Goal: Task Accomplishment & Management: Manage account settings

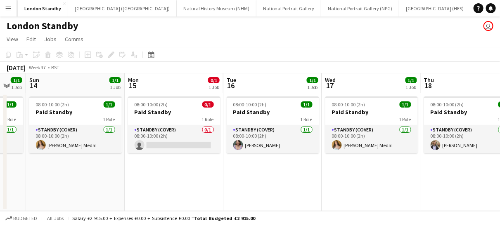
scroll to position [0, 270]
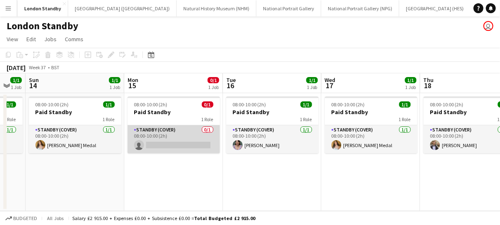
click at [191, 141] on app-card-role "Standby (cover) 0/1 08:00-10:00 (2h) single-neutral-actions" at bounding box center [173, 139] width 92 height 28
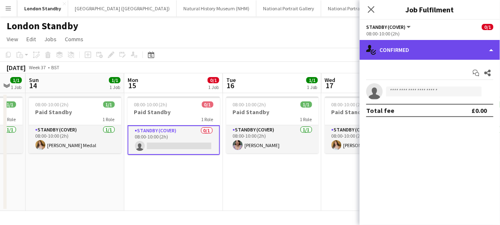
drag, startPoint x: 401, startPoint y: 48, endPoint x: 448, endPoint y: 50, distance: 47.9
click at [448, 50] on div "single-neutral-actions-check-2 Confirmed" at bounding box center [429, 50] width 140 height 20
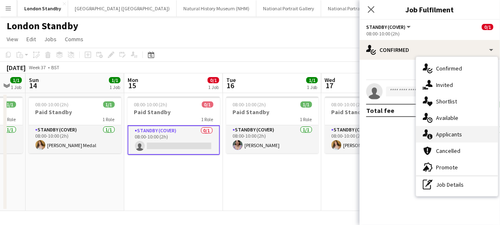
click at [443, 133] on span "Applicants" at bounding box center [449, 134] width 26 height 7
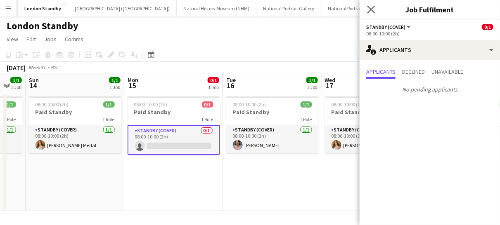
click at [372, 14] on app-icon "Close pop-in" at bounding box center [371, 10] width 12 height 12
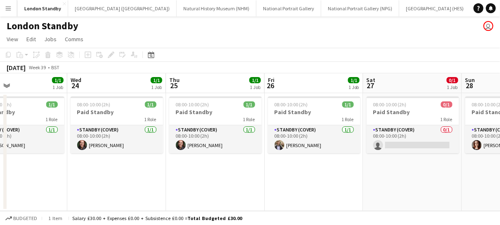
scroll to position [0, 229]
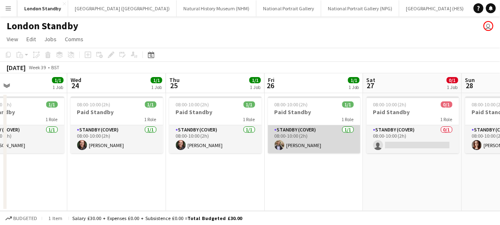
click at [329, 134] on app-card-role "Standby (cover) [DATE] 08:00-10:00 (2h) [PERSON_NAME]" at bounding box center [314, 139] width 92 height 28
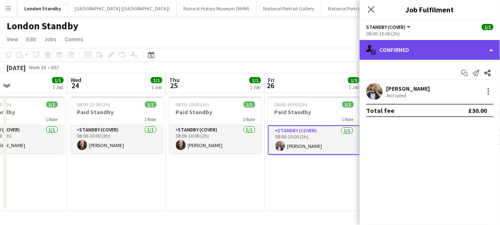
click at [427, 45] on div "single-neutral-actions-check-2 Confirmed" at bounding box center [429, 50] width 140 height 20
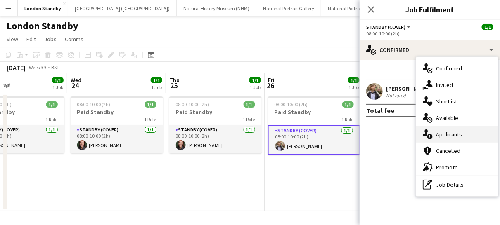
click at [439, 139] on div "single-neutral-actions-information Applicants" at bounding box center [457, 134] width 82 height 16
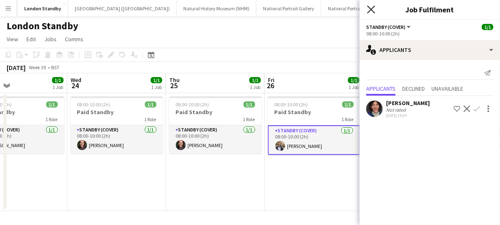
click at [373, 10] on icon "Close pop-in" at bounding box center [371, 9] width 8 height 8
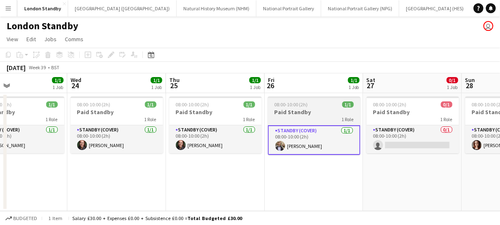
click at [323, 106] on div "08:00-10:00 (2h) 1/1" at bounding box center [314, 104] width 92 height 6
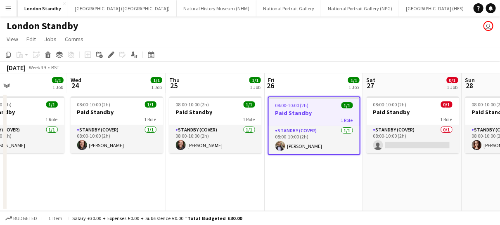
click at [323, 106] on div "08:00-10:00 (2h) 1/1" at bounding box center [314, 105] width 91 height 6
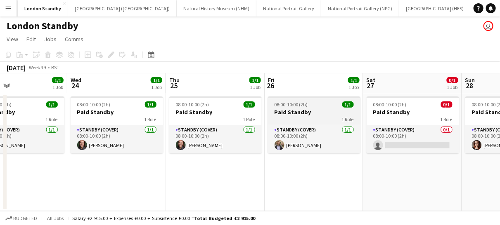
click at [323, 106] on div "08:00-10:00 (2h) 1/1" at bounding box center [314, 104] width 92 height 6
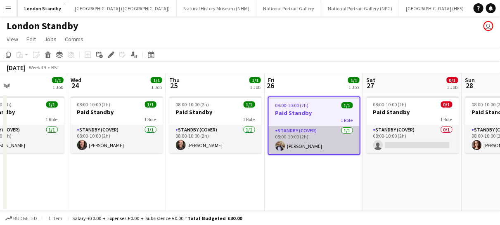
click at [325, 142] on app-card-role "Standby (cover) [DATE] 08:00-10:00 (2h) [PERSON_NAME]" at bounding box center [314, 140] width 91 height 28
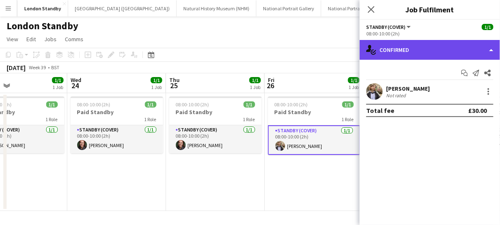
click at [415, 52] on div "single-neutral-actions-check-2 Confirmed" at bounding box center [429, 50] width 140 height 20
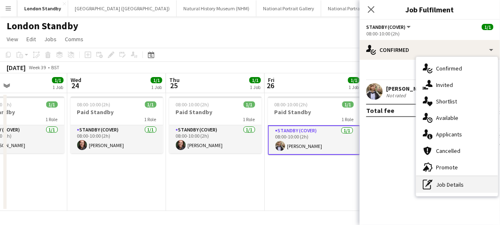
click at [450, 181] on div "pen-write Job Details" at bounding box center [457, 185] width 82 height 16
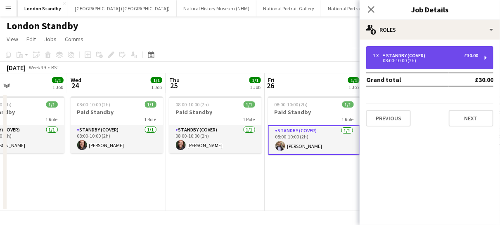
click at [412, 57] on div "Standby (cover)" at bounding box center [405, 56] width 46 height 6
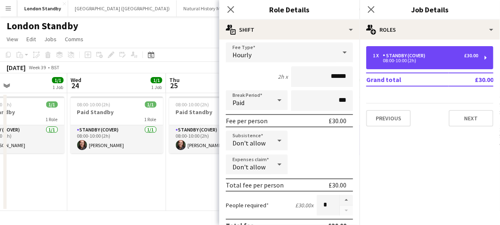
scroll to position [51, 0]
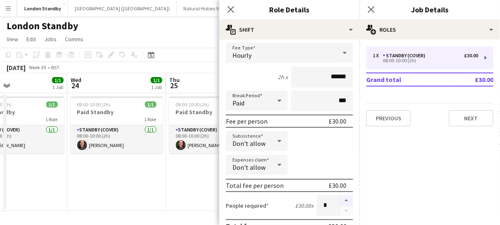
click at [339, 201] on button "button" at bounding box center [345, 201] width 13 height 11
type input "*"
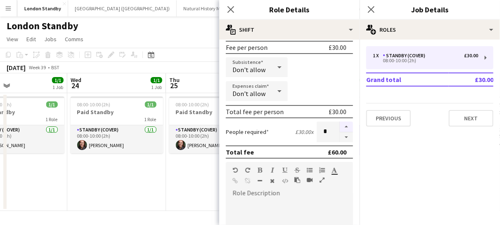
scroll to position [184, 0]
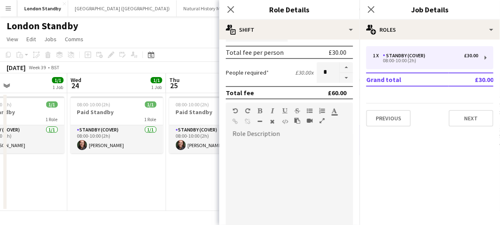
click at [240, 1] on div "Close pop-in" at bounding box center [230, 9] width 23 height 19
click at [233, 7] on icon "Close pop-in" at bounding box center [230, 9] width 8 height 8
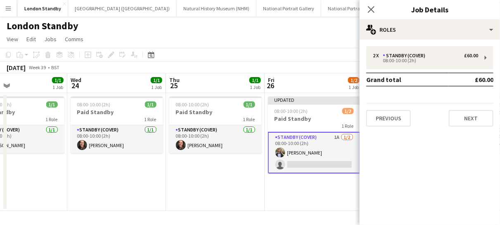
click at [321, 158] on app-card-role "Standby (cover) 1A [DATE] 08:00-10:00 (2h) [PERSON_NAME] single-neutral-actions" at bounding box center [314, 153] width 92 height 42
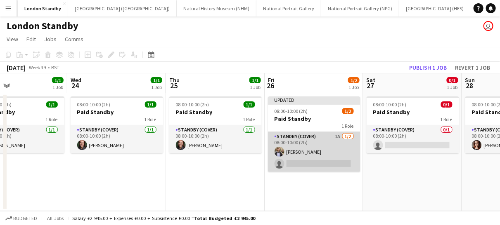
click at [321, 158] on app-card-role "Standby (cover) 1A [DATE] 08:00-10:00 (2h) [PERSON_NAME] single-neutral-actions" at bounding box center [314, 152] width 92 height 40
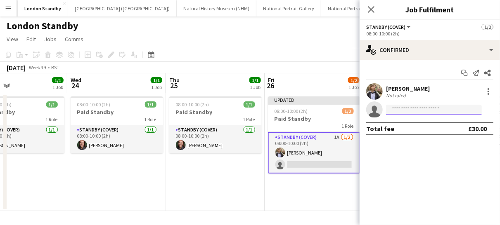
click at [395, 111] on input at bounding box center [434, 110] width 96 height 10
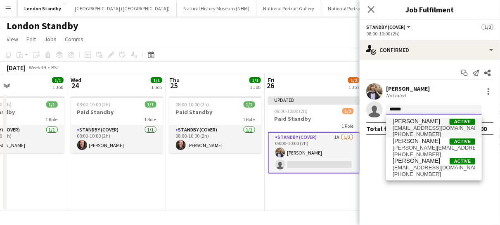
type input "******"
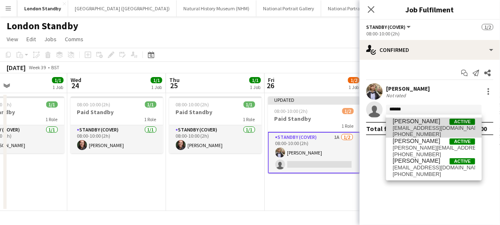
click at [403, 126] on span "[EMAIL_ADDRESS][DOMAIN_NAME]" at bounding box center [433, 128] width 82 height 7
click at [403, 126] on app-confirmed-crew "[PERSON_NAME] Not rated single-neutral-actions Total fee £30.00" at bounding box center [429, 109] width 140 height 52
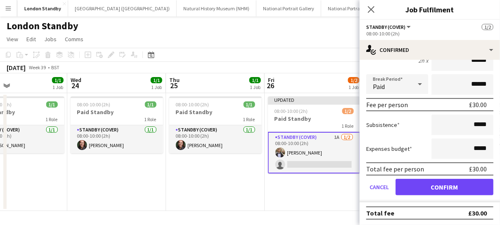
scroll to position [102, 0]
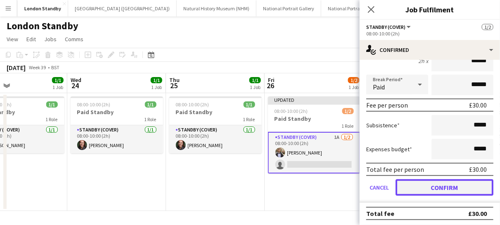
click at [412, 185] on button "Confirm" at bounding box center [444, 187] width 98 height 16
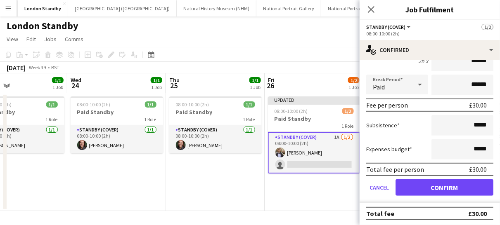
scroll to position [0, 0]
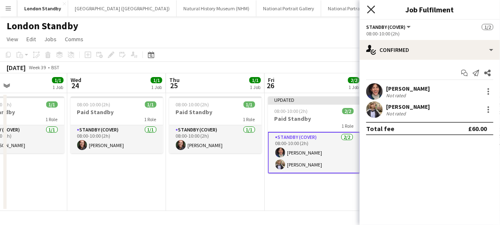
click at [372, 10] on icon at bounding box center [371, 9] width 8 height 8
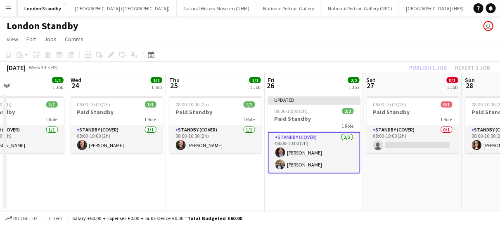
click at [337, 156] on app-card-role "Standby (cover) [DATE] 08:00-10:00 (2h) [PERSON_NAME] [PERSON_NAME]" at bounding box center [314, 153] width 92 height 42
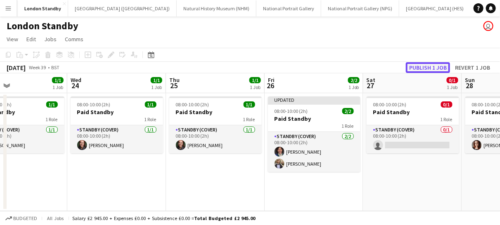
click at [422, 71] on button "Publish 1 job" at bounding box center [427, 67] width 44 height 11
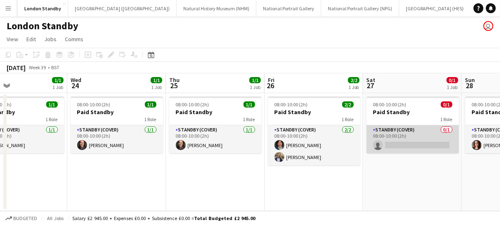
click at [396, 141] on app-card-role "Standby (cover) 0/1 08:00-10:00 (2h) single-neutral-actions" at bounding box center [412, 139] width 92 height 28
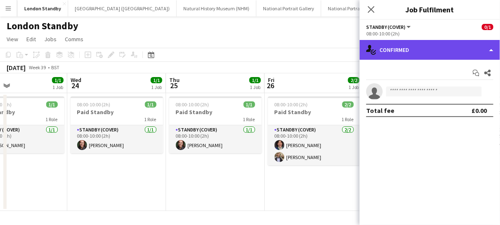
click at [428, 55] on div "single-neutral-actions-check-2 Confirmed" at bounding box center [429, 50] width 140 height 20
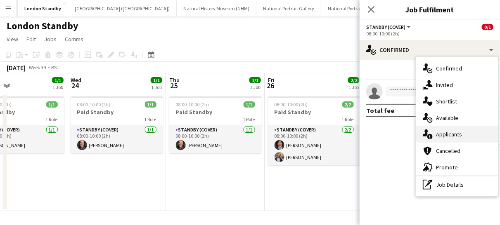
click at [445, 133] on span "Applicants" at bounding box center [449, 134] width 26 height 7
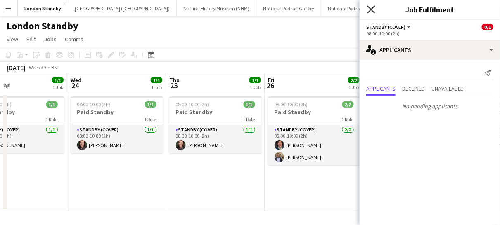
click at [372, 10] on icon at bounding box center [371, 9] width 8 height 8
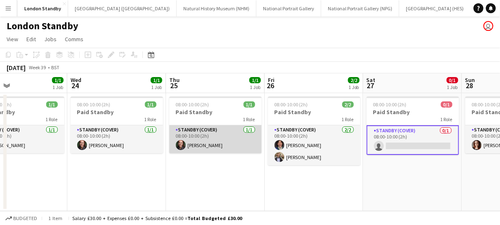
click at [232, 150] on app-card-role "Standby (cover) [DATE] 08:00-10:00 (2h) [PERSON_NAME]" at bounding box center [215, 139] width 92 height 28
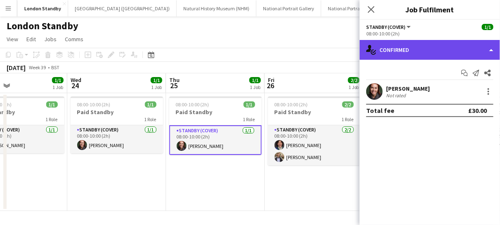
click at [396, 45] on div "single-neutral-actions-check-2 Confirmed" at bounding box center [429, 50] width 140 height 20
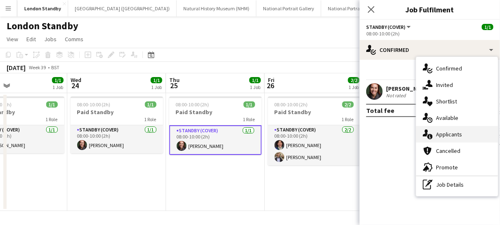
click at [443, 134] on span "Applicants" at bounding box center [449, 134] width 26 height 7
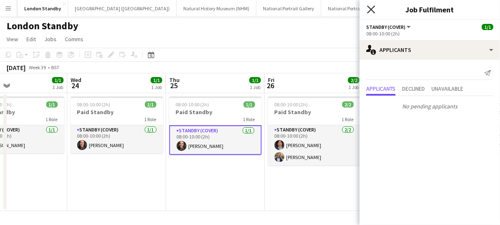
click at [373, 11] on icon at bounding box center [371, 9] width 8 height 8
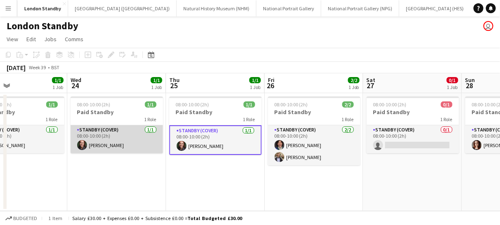
click at [101, 142] on app-card-role "Standby (cover) [DATE] 08:00-10:00 (2h) [PERSON_NAME]" at bounding box center [117, 139] width 92 height 28
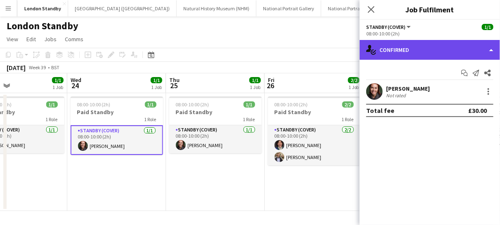
click at [389, 49] on div "single-neutral-actions-check-2 Confirmed" at bounding box center [429, 50] width 140 height 20
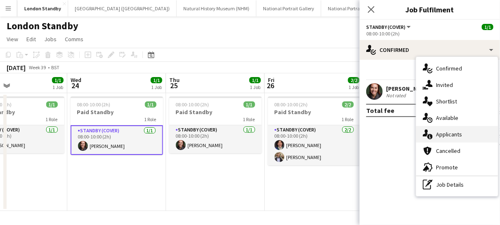
click at [452, 135] on span "Applicants" at bounding box center [449, 134] width 26 height 7
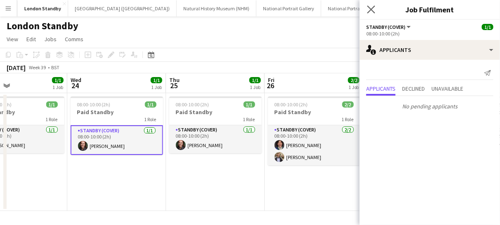
click at [372, 14] on app-icon "Close pop-in" at bounding box center [371, 10] width 12 height 12
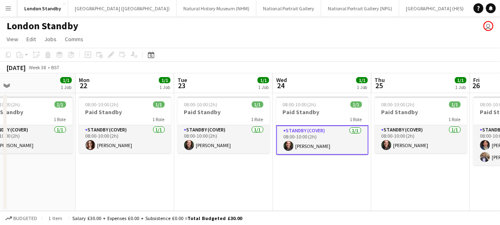
scroll to position [0, 222]
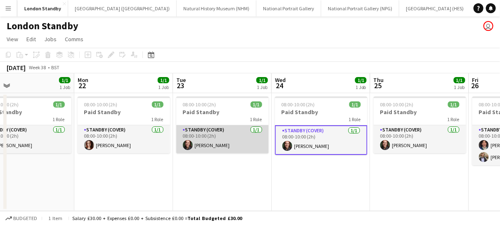
click at [226, 142] on app-card-role "Standby (cover) [DATE] 08:00-10:00 (2h) [PERSON_NAME]" at bounding box center [222, 139] width 92 height 28
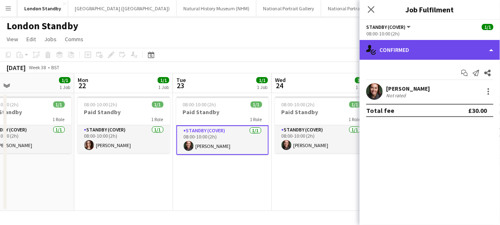
click at [427, 48] on div "single-neutral-actions-check-2 Confirmed" at bounding box center [429, 50] width 140 height 20
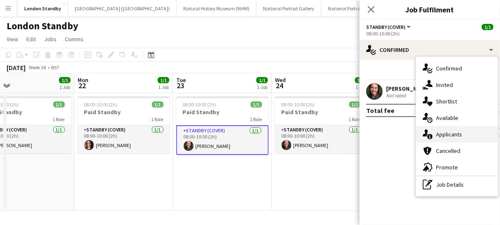
click at [439, 135] on span "Applicants" at bounding box center [449, 134] width 26 height 7
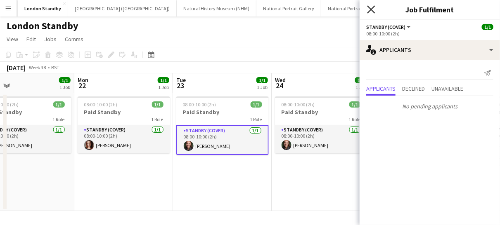
click at [367, 9] on icon "Close pop-in" at bounding box center [371, 9] width 8 height 8
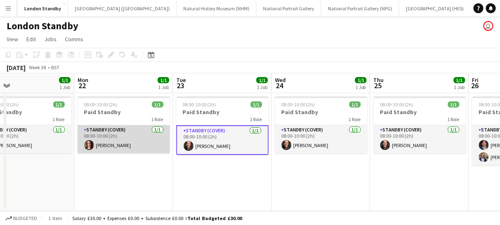
click at [144, 136] on app-card-role "Standby (cover) [DATE] 08:00-10:00 (2h) [PERSON_NAME]" at bounding box center [124, 139] width 92 height 28
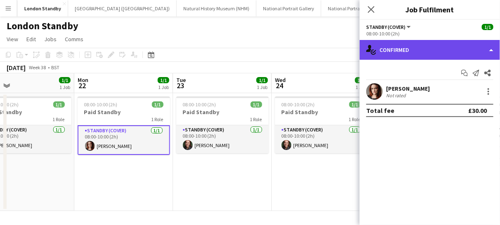
click at [402, 55] on div "single-neutral-actions-check-2 Confirmed" at bounding box center [429, 50] width 140 height 20
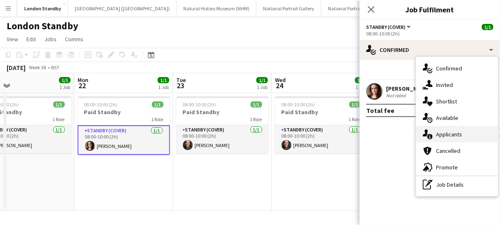
click at [450, 140] on div "single-neutral-actions-information Applicants" at bounding box center [457, 134] width 82 height 16
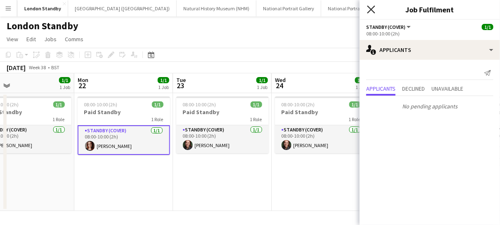
click at [371, 11] on icon "Close pop-in" at bounding box center [371, 9] width 8 height 8
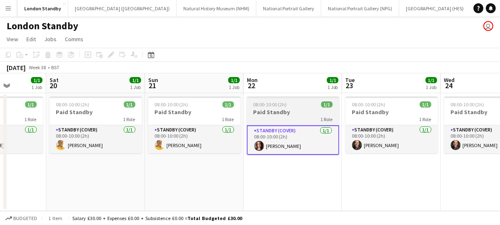
scroll to position [0, 232]
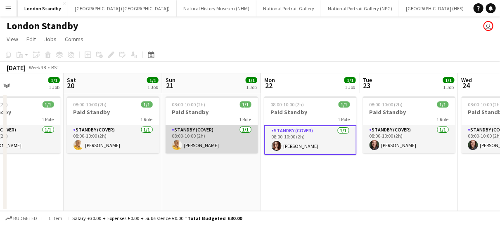
click at [215, 142] on app-card-role "Standby (cover) [DATE] 08:00-10:00 (2h) [PERSON_NAME]" at bounding box center [211, 139] width 92 height 28
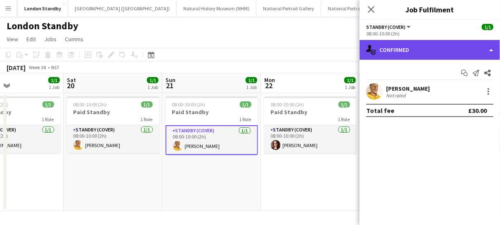
click at [414, 54] on div "single-neutral-actions-check-2 Confirmed" at bounding box center [429, 50] width 140 height 20
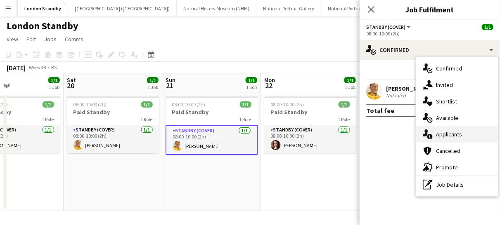
click at [440, 134] on span "Applicants" at bounding box center [449, 134] width 26 height 7
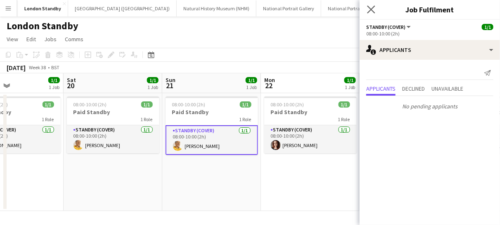
click at [371, 14] on app-icon "Close pop-in" at bounding box center [371, 10] width 12 height 12
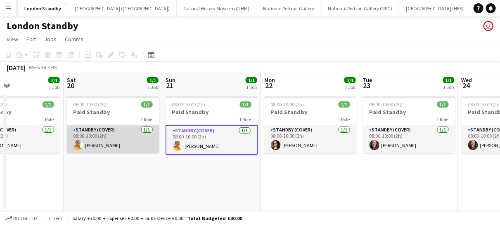
click at [120, 133] on app-card-role "Standby (cover) [DATE] 08:00-10:00 (2h) [PERSON_NAME]" at bounding box center [113, 139] width 92 height 28
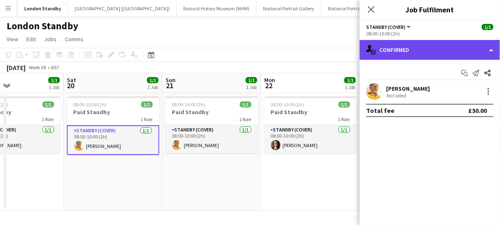
click at [388, 51] on div "single-neutral-actions-check-2 Confirmed" at bounding box center [429, 50] width 140 height 20
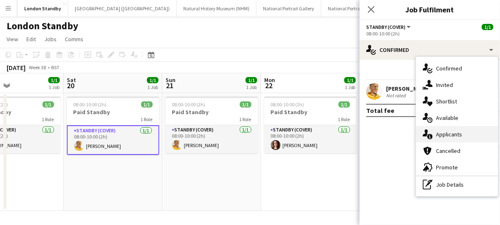
click at [437, 132] on span "Applicants" at bounding box center [449, 134] width 26 height 7
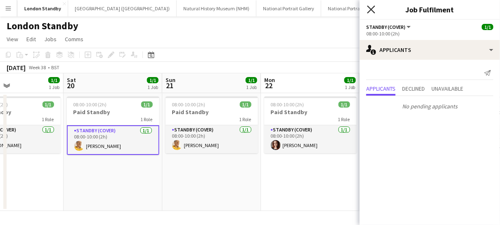
click at [371, 11] on icon "Close pop-in" at bounding box center [371, 9] width 8 height 8
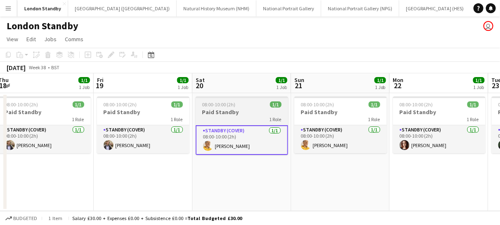
scroll to position [0, 188]
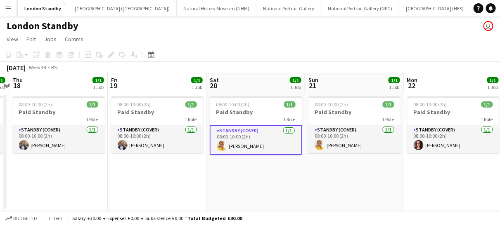
click at [172, 155] on app-date-cell "08:00-10:00 (2h) 1/1 Paid Standby 1 Role Standby (cover) [DATE] 08:00-10:00 (2h…" at bounding box center [157, 152] width 99 height 118
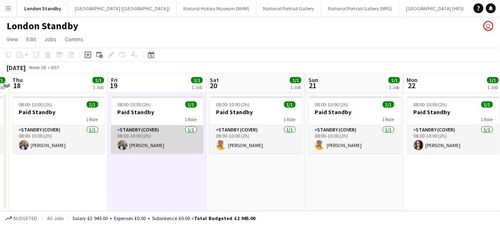
click at [170, 144] on app-card-role "Standby (cover) [DATE] 08:00-10:00 (2h) [PERSON_NAME]" at bounding box center [157, 139] width 92 height 28
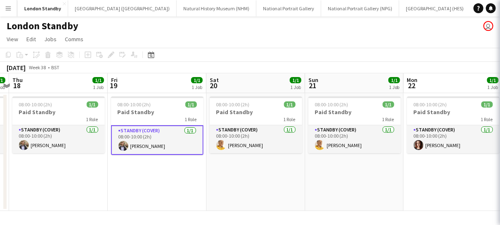
click at [170, 144] on app-card-role "Standby (cover) [DATE] 08:00-10:00 (2h) [PERSON_NAME]" at bounding box center [157, 140] width 92 height 30
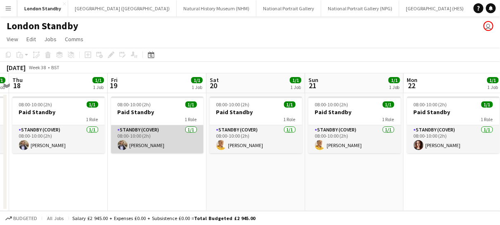
click at [170, 144] on app-card-role "Standby (cover) [DATE] 08:00-10:00 (2h) [PERSON_NAME]" at bounding box center [157, 139] width 92 height 28
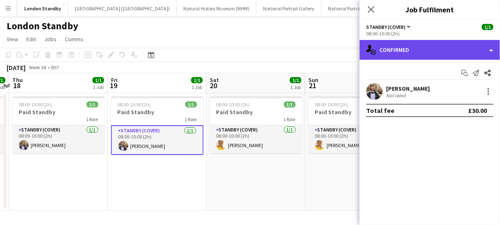
click at [418, 52] on div "single-neutral-actions-check-2 Confirmed" at bounding box center [429, 50] width 140 height 20
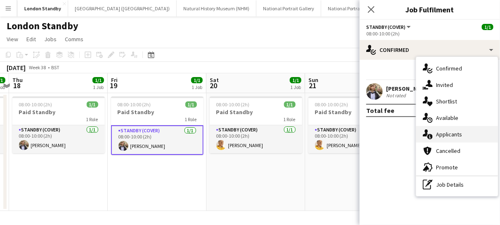
click at [438, 142] on div "single-neutral-actions-information Applicants" at bounding box center [457, 134] width 82 height 16
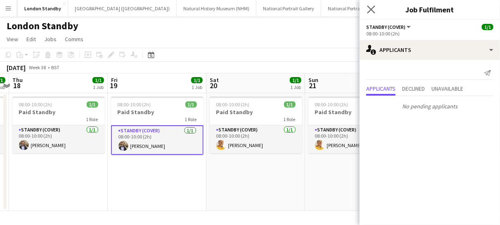
click at [370, 14] on app-icon "Close pop-in" at bounding box center [371, 10] width 12 height 12
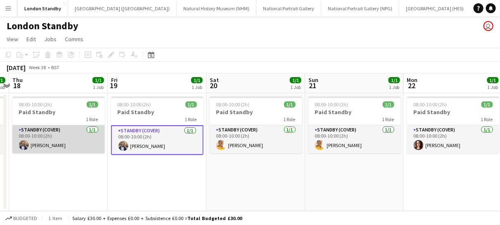
click at [73, 140] on app-card-role "Standby (cover) [DATE] 08:00-10:00 (2h) [PERSON_NAME]" at bounding box center [58, 139] width 92 height 28
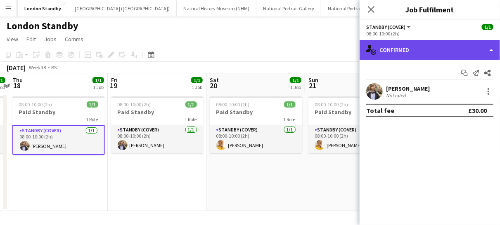
click at [394, 55] on div "single-neutral-actions-check-2 Confirmed" at bounding box center [429, 50] width 140 height 20
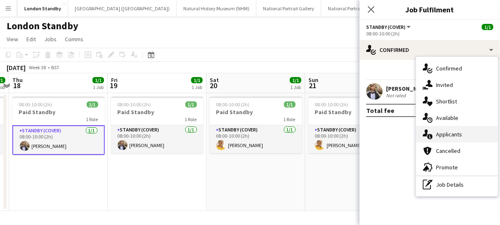
click at [442, 141] on div "single-neutral-actions-information Applicants" at bounding box center [457, 134] width 82 height 16
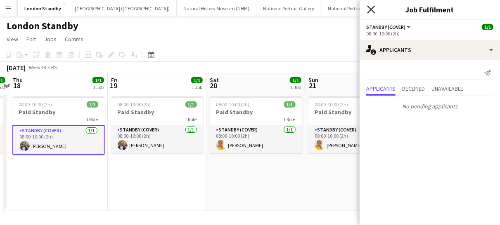
click at [370, 11] on icon at bounding box center [371, 9] width 8 height 8
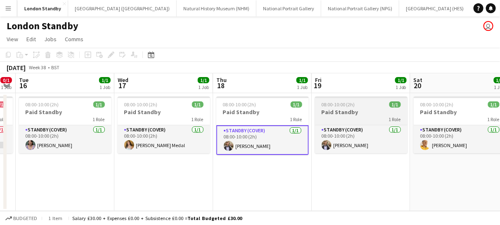
scroll to position [0, 170]
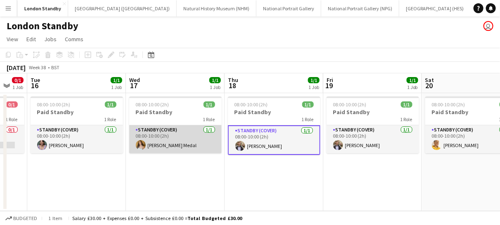
click at [174, 146] on app-card-role "Standby (cover) [DATE] 08:00-10:00 (2h) [PERSON_NAME] Medal" at bounding box center [175, 139] width 92 height 28
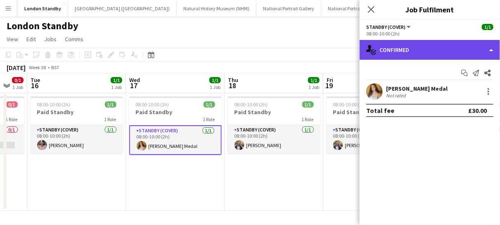
click at [410, 54] on div "single-neutral-actions-check-2 Confirmed" at bounding box center [429, 50] width 140 height 20
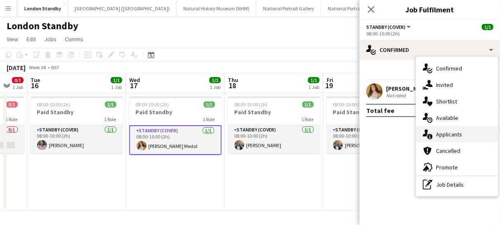
click at [441, 134] on span "Applicants" at bounding box center [449, 134] width 26 height 7
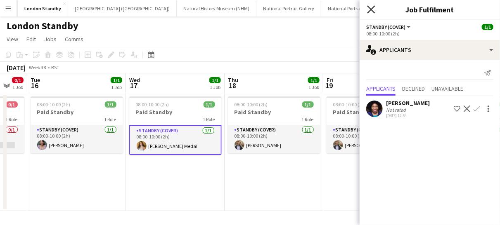
click at [368, 8] on icon "Close pop-in" at bounding box center [371, 9] width 8 height 8
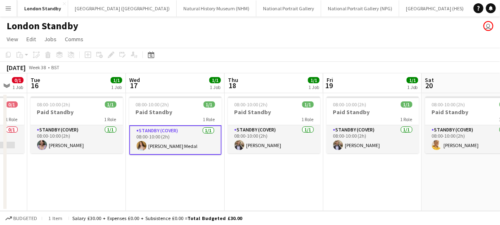
click at [203, 134] on app-card-role "Standby (cover) [DATE] 08:00-10:00 (2h) [PERSON_NAME] Medal" at bounding box center [175, 140] width 92 height 30
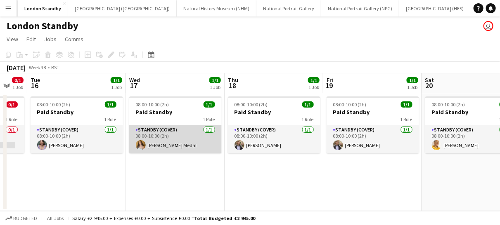
click at [208, 139] on app-card-role "Standby (cover) [DATE] 08:00-10:00 (2h) [PERSON_NAME] Medal" at bounding box center [175, 139] width 92 height 28
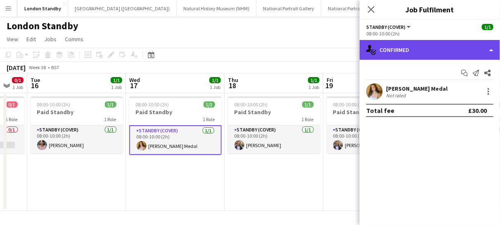
click at [413, 40] on div "single-neutral-actions-check-2 Confirmed" at bounding box center [429, 50] width 140 height 20
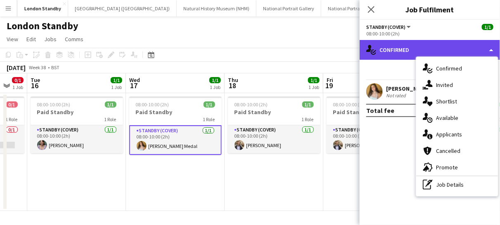
click at [413, 42] on div "single-neutral-actions-check-2 Confirmed" at bounding box center [429, 50] width 140 height 20
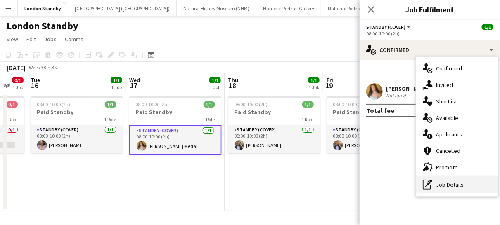
click at [446, 187] on div "pen-write Job Details" at bounding box center [457, 185] width 82 height 16
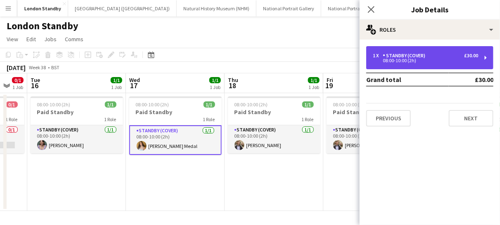
click at [444, 60] on div "08:00-10:00 (2h)" at bounding box center [424, 61] width 105 height 4
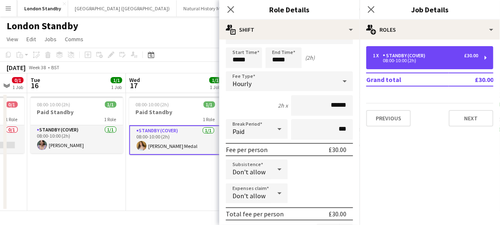
scroll to position [47, 0]
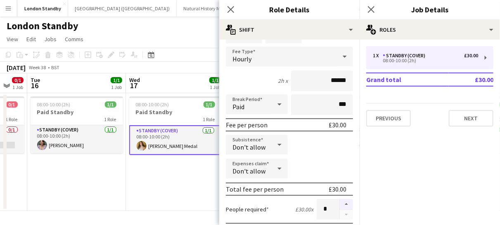
click at [339, 205] on button "button" at bounding box center [345, 204] width 13 height 11
type input "*"
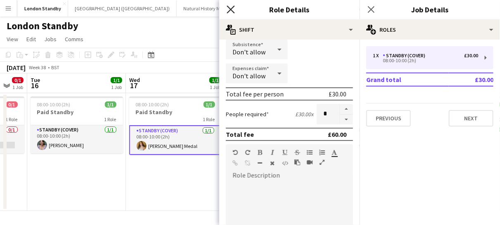
click at [229, 6] on icon "Close pop-in" at bounding box center [230, 9] width 8 height 8
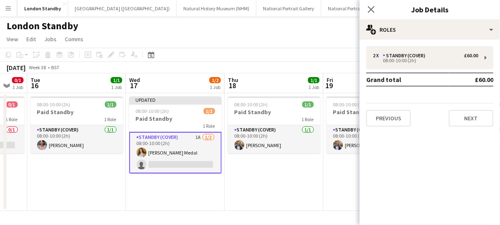
click at [197, 162] on app-card-role "Standby (cover) 1A [DATE] 08:00-10:00 (2h) [PERSON_NAME] Medal single-neutral-a…" at bounding box center [175, 153] width 92 height 42
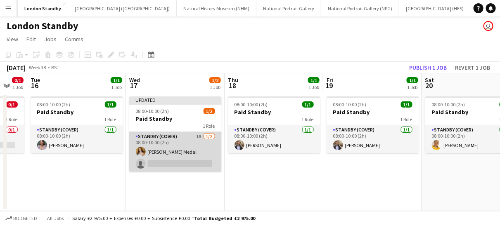
click at [200, 165] on app-card-role "Standby (cover) 1A [DATE] 08:00-10:00 (2h) [PERSON_NAME] Medal single-neutral-a…" at bounding box center [175, 152] width 92 height 40
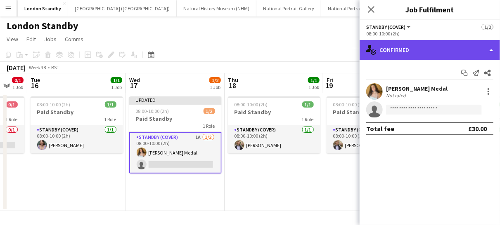
click at [391, 53] on div "single-neutral-actions-check-2 Confirmed" at bounding box center [429, 50] width 140 height 20
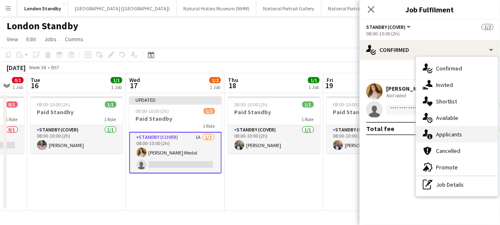
click at [448, 136] on span "Applicants" at bounding box center [449, 134] width 26 height 7
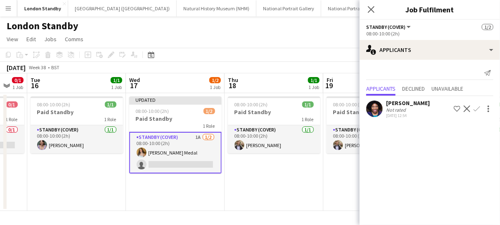
click at [476, 109] on app-icon "Confirm" at bounding box center [476, 109] width 7 height 7
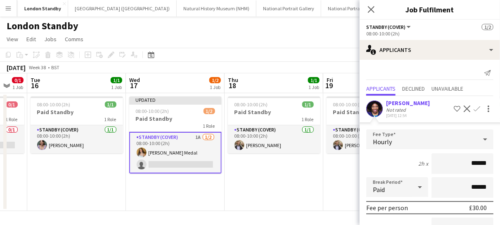
scroll to position [87, 0]
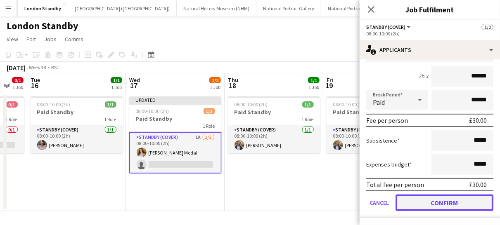
click at [425, 204] on button "Confirm" at bounding box center [444, 203] width 98 height 16
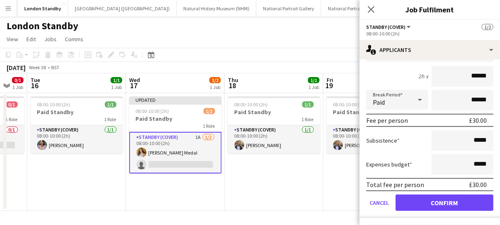
scroll to position [0, 0]
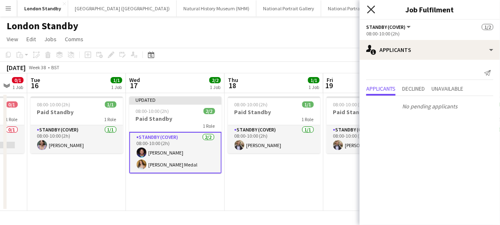
click at [371, 9] on icon at bounding box center [371, 9] width 8 height 8
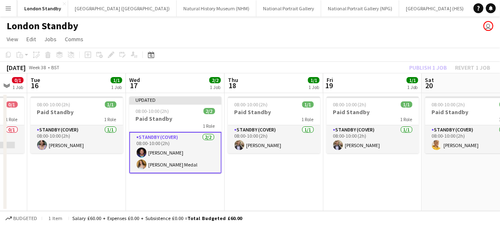
click at [196, 151] on app-card-role "Standby (cover) [DATE] 08:00-10:00 (2h) [PERSON_NAME] [PERSON_NAME] Medal" at bounding box center [175, 153] width 92 height 42
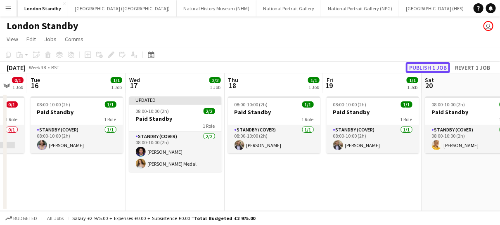
click at [429, 63] on button "Publish 1 job" at bounding box center [427, 67] width 44 height 11
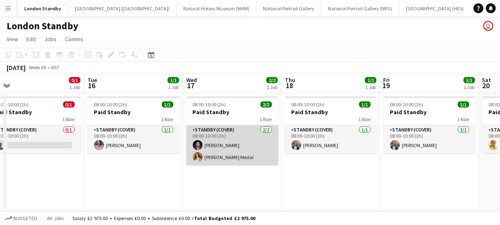
scroll to position [0, 211]
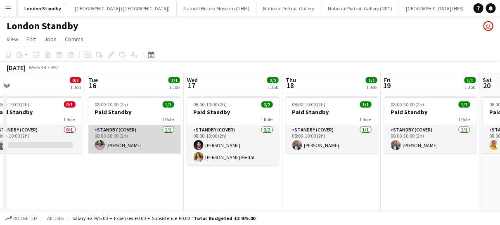
click at [146, 149] on app-card-role "Standby (cover) [DATE] 08:00-10:00 (2h) [PERSON_NAME]" at bounding box center [134, 139] width 92 height 28
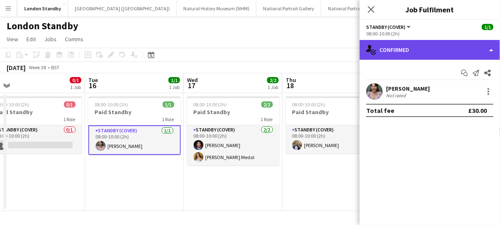
click at [408, 47] on div "single-neutral-actions-check-2 Confirmed" at bounding box center [429, 50] width 140 height 20
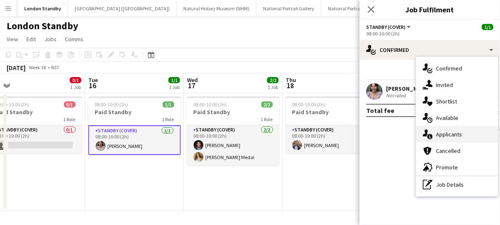
click at [443, 135] on span "Applicants" at bounding box center [449, 134] width 26 height 7
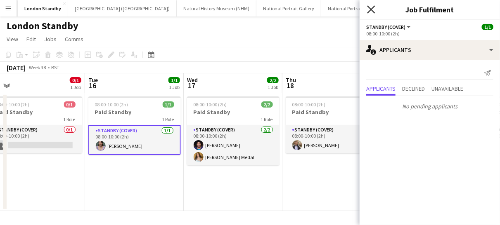
click at [371, 9] on icon at bounding box center [371, 9] width 8 height 8
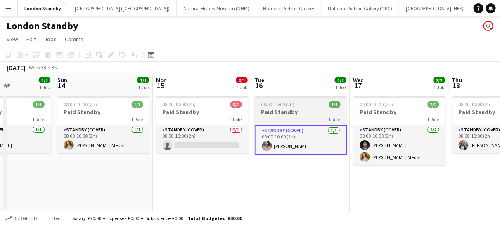
scroll to position [0, 243]
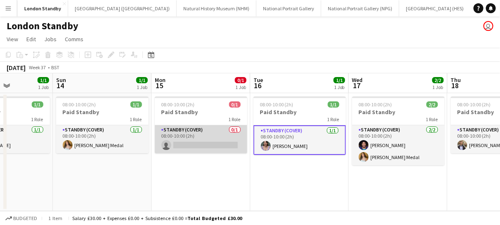
click at [210, 142] on app-card-role "Standby (cover) 0/1 08:00-10:00 (2h) single-neutral-actions" at bounding box center [201, 139] width 92 height 28
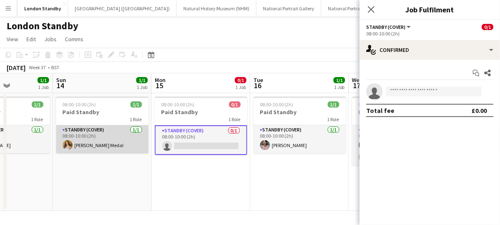
click at [109, 144] on app-card-role "Standby (cover) [DATE] 08:00-10:00 (2h) [PERSON_NAME] Medal" at bounding box center [102, 139] width 92 height 28
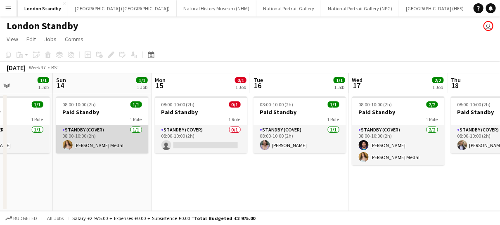
click at [85, 145] on app-card-role "Standby (cover) [DATE] 08:00-10:00 (2h) [PERSON_NAME] Medal" at bounding box center [102, 139] width 92 height 28
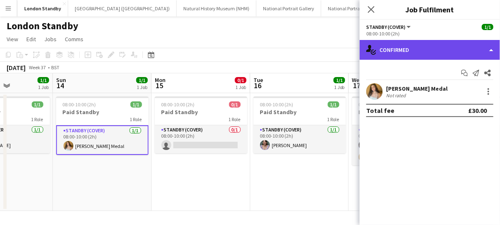
click at [406, 46] on div "single-neutral-actions-check-2 Confirmed" at bounding box center [429, 50] width 140 height 20
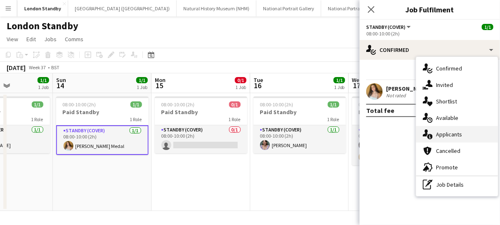
click at [454, 127] on div "single-neutral-actions-information Applicants" at bounding box center [457, 134] width 82 height 16
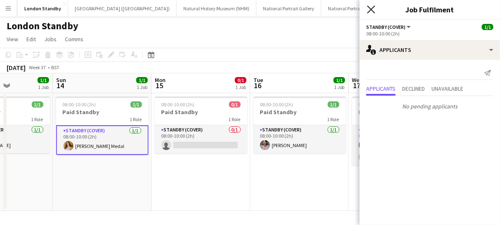
click at [371, 10] on icon at bounding box center [371, 9] width 8 height 8
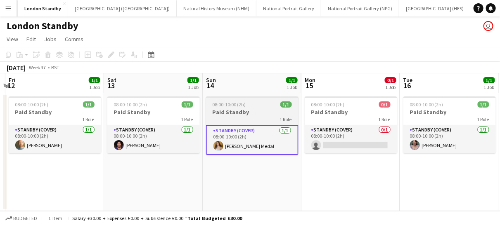
scroll to position [0, 191]
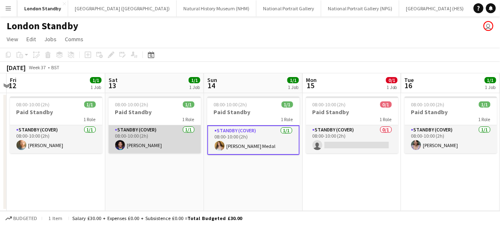
click at [153, 139] on app-card-role "Standby (cover) [DATE] 08:00-10:00 (2h) [PERSON_NAME]" at bounding box center [154, 139] width 92 height 28
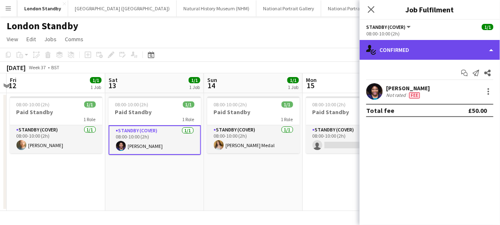
click at [403, 50] on div "single-neutral-actions-check-2 Confirmed" at bounding box center [429, 50] width 140 height 20
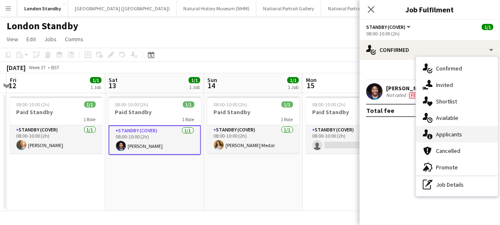
click at [453, 137] on span "Applicants" at bounding box center [449, 134] width 26 height 7
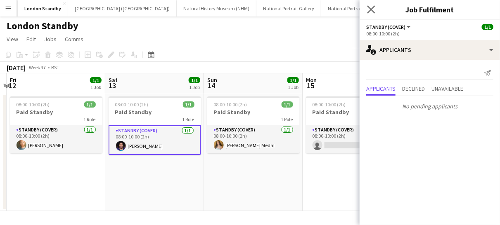
click at [372, 13] on app-icon "Close pop-in" at bounding box center [371, 10] width 12 height 12
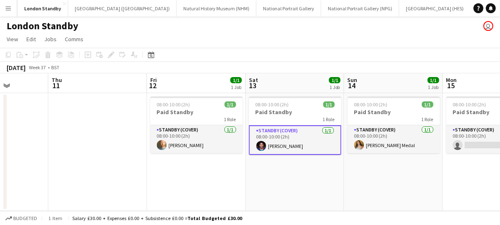
scroll to position [0, 248]
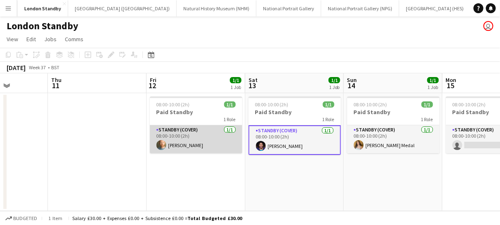
click at [188, 147] on app-card-role "Standby (cover) [DATE] 08:00-10:00 (2h) [PERSON_NAME]" at bounding box center [196, 139] width 92 height 28
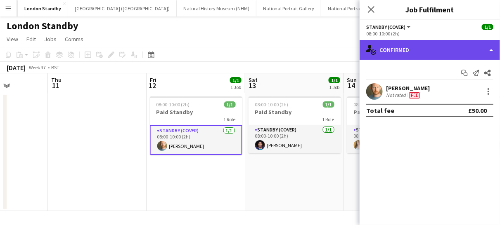
click at [418, 51] on div "single-neutral-actions-check-2 Confirmed" at bounding box center [429, 50] width 140 height 20
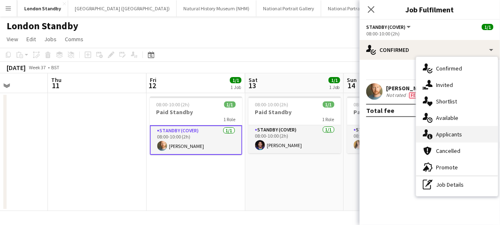
click at [430, 137] on icon at bounding box center [429, 136] width 5 height 5
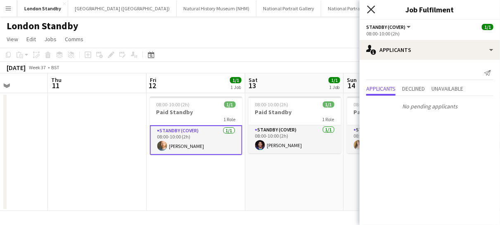
click at [369, 7] on icon at bounding box center [371, 9] width 8 height 8
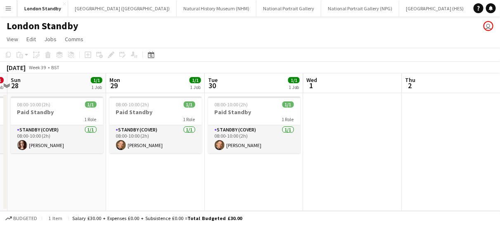
scroll to position [0, 289]
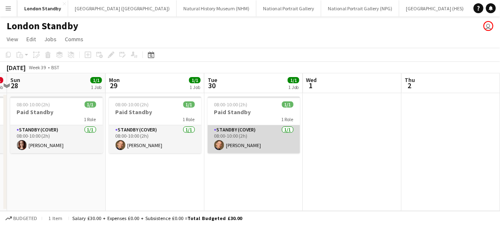
click at [280, 152] on app-card-role "Standby (cover) [DATE] 08:00-10:00 (2h) [PERSON_NAME]" at bounding box center [253, 139] width 92 height 28
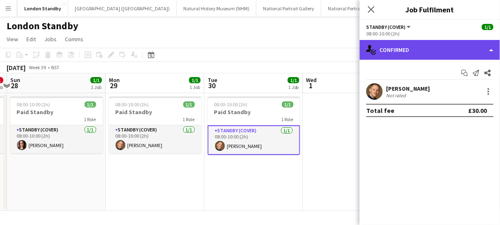
click at [390, 42] on div "single-neutral-actions-check-2 Confirmed" at bounding box center [429, 50] width 140 height 20
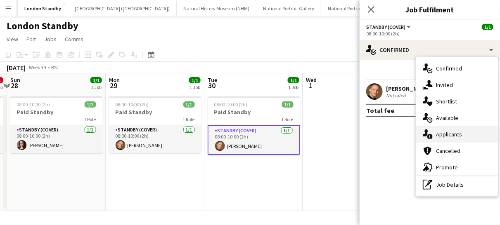
click at [448, 136] on span "Applicants" at bounding box center [449, 134] width 26 height 7
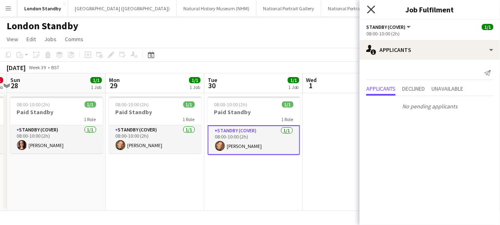
click at [373, 9] on icon "Close pop-in" at bounding box center [371, 9] width 8 height 8
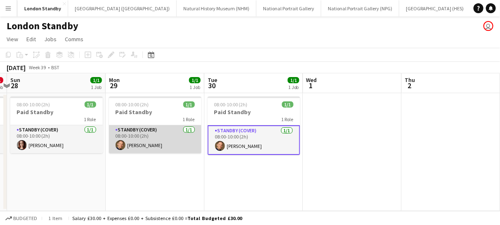
click at [192, 139] on app-card-role "Standby (cover) [DATE] 08:00-10:00 (2h) [PERSON_NAME]" at bounding box center [155, 139] width 92 height 28
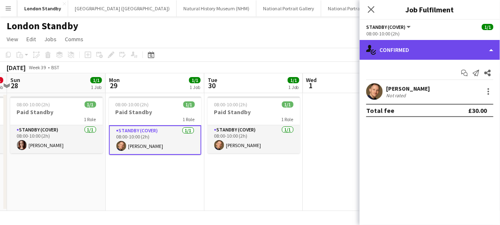
click at [416, 50] on div "single-neutral-actions-check-2 Confirmed" at bounding box center [429, 50] width 140 height 20
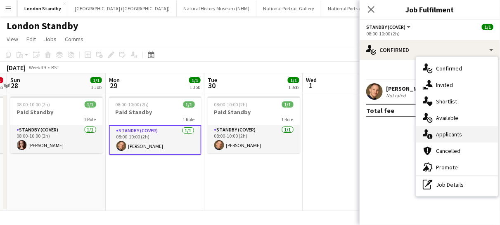
click at [443, 136] on span "Applicants" at bounding box center [449, 134] width 26 height 7
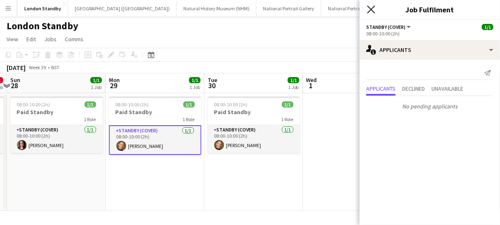
click at [370, 11] on icon "Close pop-in" at bounding box center [371, 9] width 8 height 8
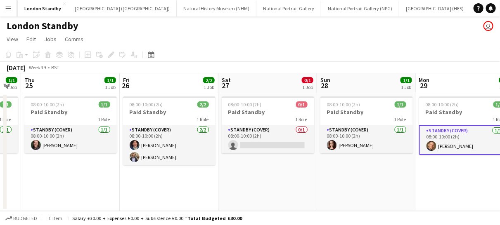
scroll to position [0, 251]
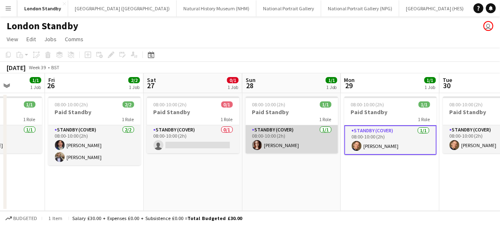
click at [302, 146] on app-card-role "Standby (cover) [DATE] 08:00-10:00 (2h) [PERSON_NAME]" at bounding box center [291, 139] width 92 height 28
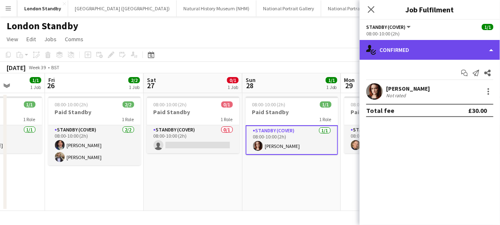
click at [396, 45] on div "single-neutral-actions-check-2 Confirmed" at bounding box center [429, 50] width 140 height 20
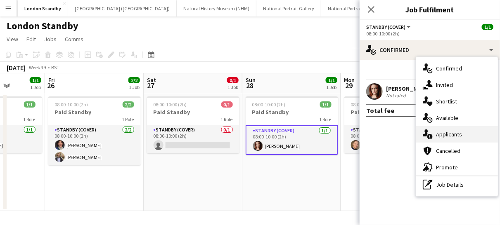
click at [436, 131] on span "Applicants" at bounding box center [449, 134] width 26 height 7
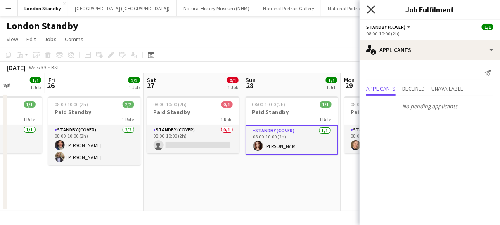
click at [368, 11] on icon at bounding box center [371, 9] width 8 height 8
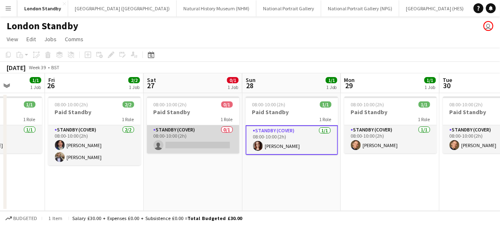
click at [210, 139] on app-card-role "Standby (cover) 0/1 08:00-10:00 (2h) single-neutral-actions" at bounding box center [193, 139] width 92 height 28
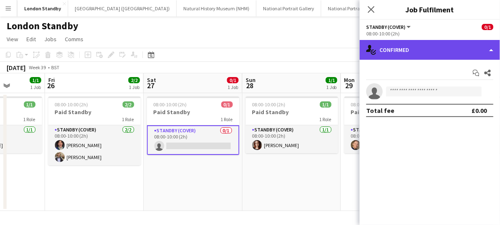
click at [402, 47] on div "single-neutral-actions-check-2 Confirmed" at bounding box center [429, 50] width 140 height 20
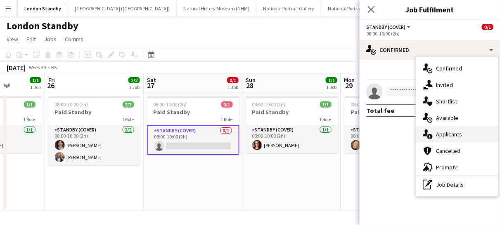
click at [428, 134] on icon "single-neutral-actions-information" at bounding box center [427, 135] width 10 height 10
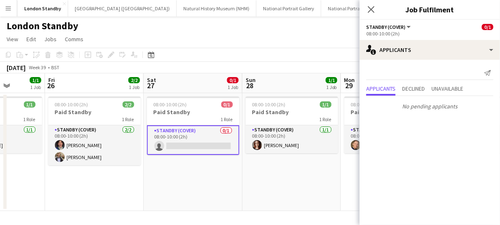
click at [371, 15] on div "Close pop-in" at bounding box center [370, 9] width 23 height 19
click at [370, 9] on icon at bounding box center [371, 9] width 8 height 8
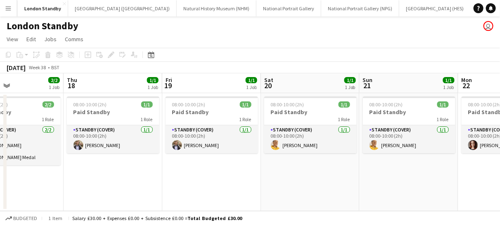
scroll to position [0, 226]
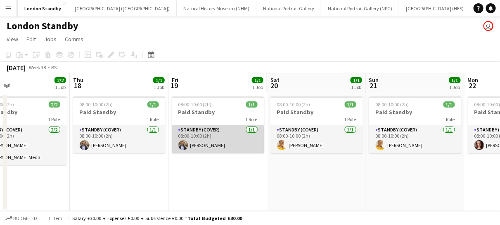
click at [235, 139] on app-card-role "Standby (cover) [DATE] 08:00-10:00 (2h) [PERSON_NAME]" at bounding box center [218, 139] width 92 height 28
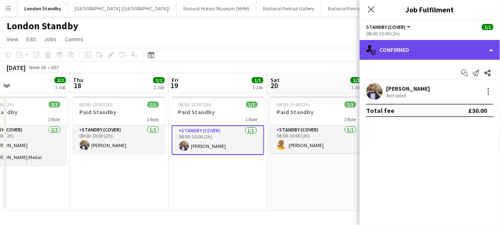
click at [428, 48] on div "single-neutral-actions-check-2 Confirmed" at bounding box center [429, 50] width 140 height 20
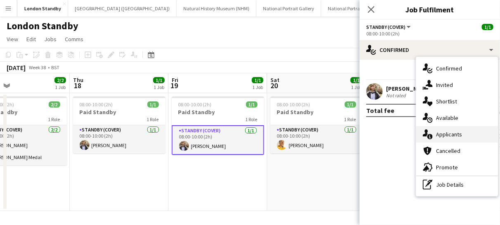
click at [443, 128] on div "single-neutral-actions-information Applicants" at bounding box center [457, 134] width 82 height 16
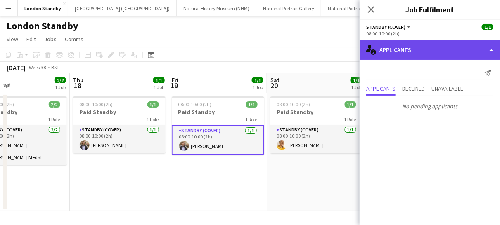
click at [407, 45] on div "single-neutral-actions-information Applicants" at bounding box center [429, 50] width 140 height 20
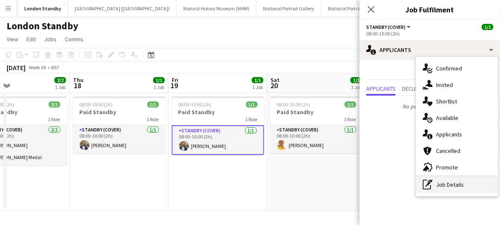
click at [434, 179] on div "pen-write Job Details" at bounding box center [457, 185] width 82 height 16
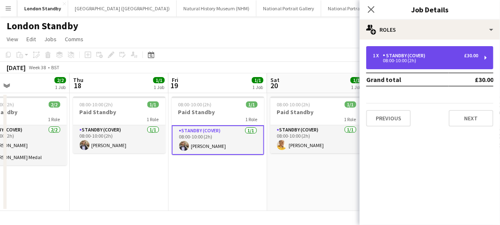
click at [412, 61] on div "08:00-10:00 (2h)" at bounding box center [424, 61] width 105 height 4
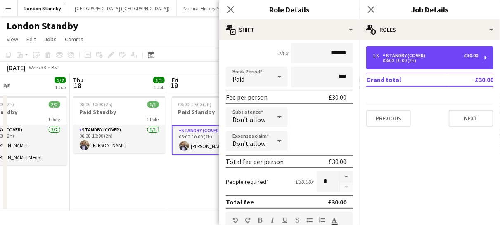
scroll to position [75, 0]
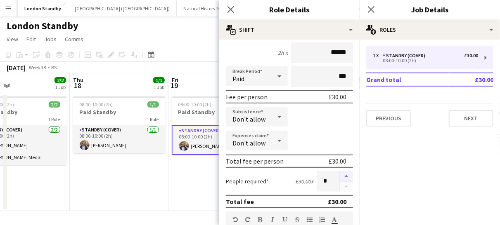
click at [341, 175] on button "button" at bounding box center [345, 176] width 13 height 11
type input "*"
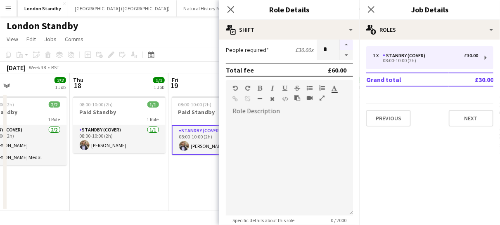
scroll to position [170, 0]
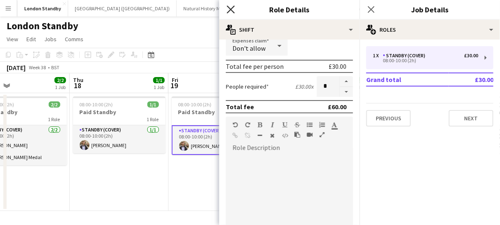
click at [229, 9] on icon "Close pop-in" at bounding box center [230, 9] width 8 height 8
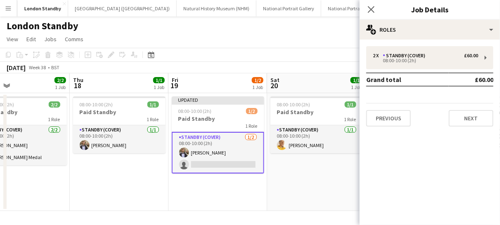
click at [236, 167] on app-card-role "Standby (cover) [DATE] 08:00-10:00 (2h) [PERSON_NAME] single-neutral-actions" at bounding box center [218, 153] width 92 height 42
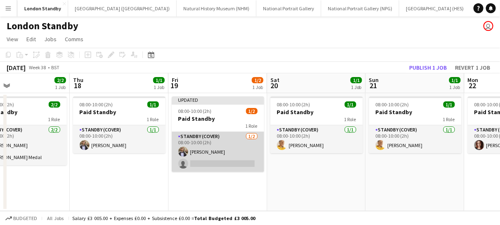
click at [224, 147] on app-card-role "Standby (cover) [DATE] 08:00-10:00 (2h) [PERSON_NAME] single-neutral-actions" at bounding box center [218, 152] width 92 height 40
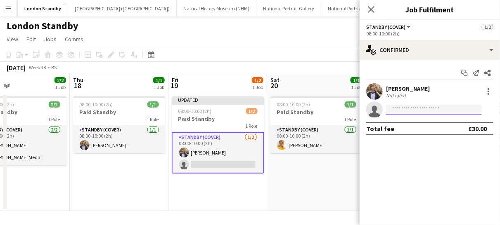
click at [404, 112] on input at bounding box center [434, 110] width 96 height 10
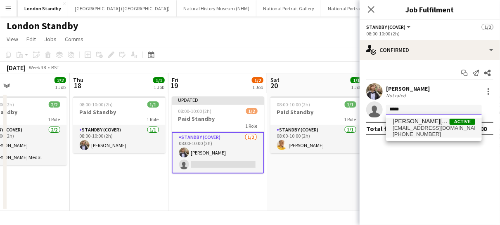
type input "*****"
click at [407, 132] on span "[PHONE_NUMBER]" at bounding box center [433, 134] width 82 height 7
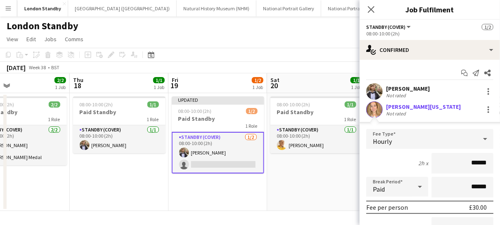
scroll to position [103, 0]
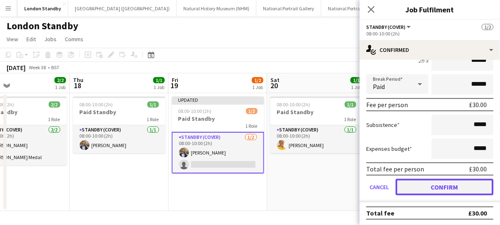
click at [434, 187] on button "Confirm" at bounding box center [444, 187] width 98 height 16
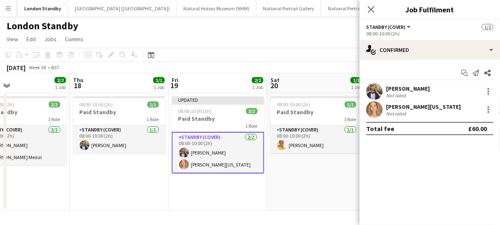
scroll to position [0, 0]
click at [370, 9] on icon "Close pop-in" at bounding box center [371, 9] width 8 height 8
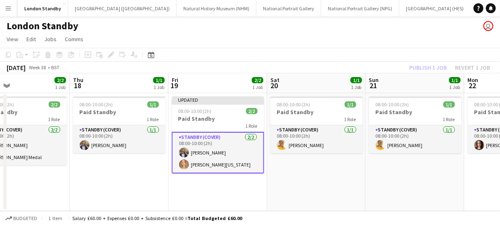
click at [245, 163] on app-card-role "Standby (cover) [DATE] 08:00-10:00 (2h) [PERSON_NAME] Fionna [US_STATE][PERSON_…" at bounding box center [218, 153] width 92 height 42
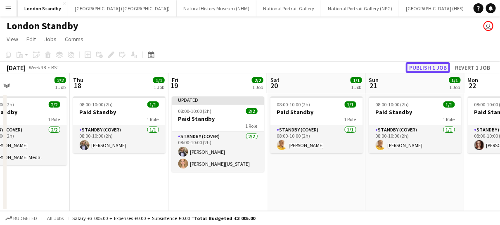
click at [424, 65] on button "Publish 1 job" at bounding box center [427, 67] width 44 height 11
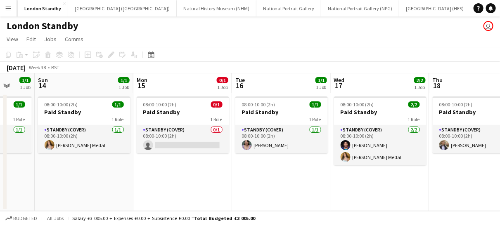
scroll to position [0, 262]
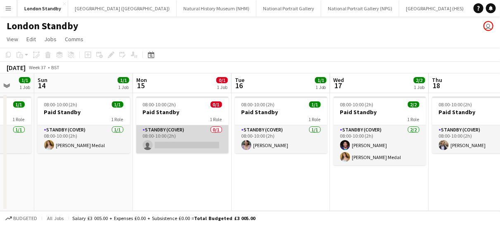
click at [199, 145] on app-card-role "Standby (cover) 0/1 08:00-10:00 (2h) single-neutral-actions" at bounding box center [182, 139] width 92 height 28
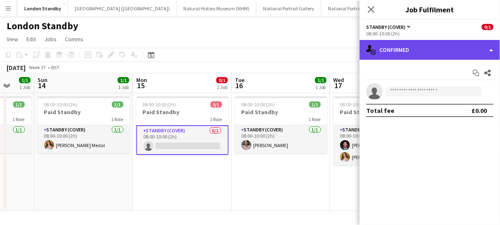
click at [414, 52] on div "single-neutral-actions-check-2 Confirmed" at bounding box center [429, 50] width 140 height 20
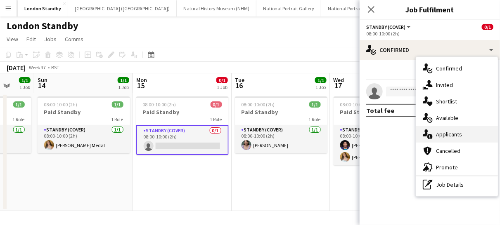
click at [440, 132] on span "Applicants" at bounding box center [449, 134] width 26 height 7
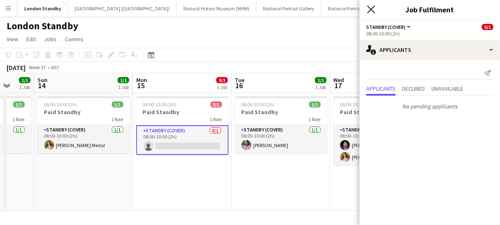
click at [372, 9] on icon "Close pop-in" at bounding box center [371, 9] width 8 height 8
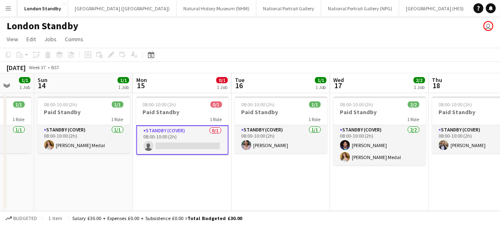
click at [182, 137] on app-card-role "Standby (cover) 0/1 08:00-10:00 (2h) single-neutral-actions" at bounding box center [182, 140] width 92 height 30
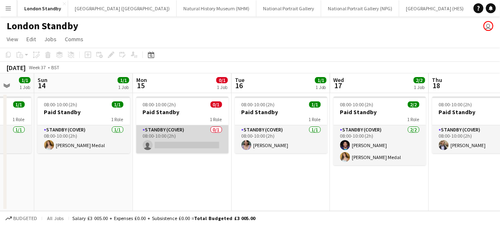
click at [194, 137] on app-card-role "Standby (cover) 0/1 08:00-10:00 (2h) single-neutral-actions" at bounding box center [182, 139] width 92 height 28
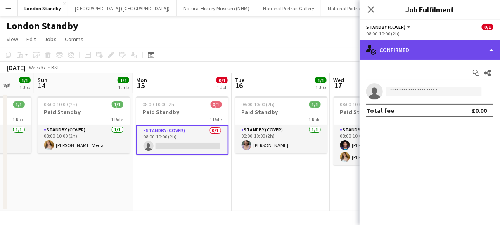
click at [434, 47] on div "single-neutral-actions-check-2 Confirmed" at bounding box center [429, 50] width 140 height 20
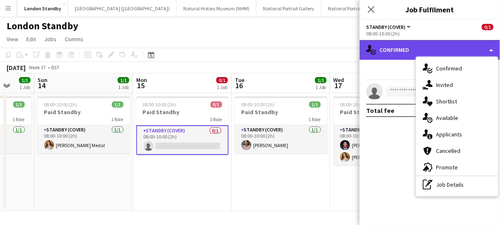
click at [434, 47] on div "single-neutral-actions-check-2 Confirmed" at bounding box center [429, 50] width 140 height 20
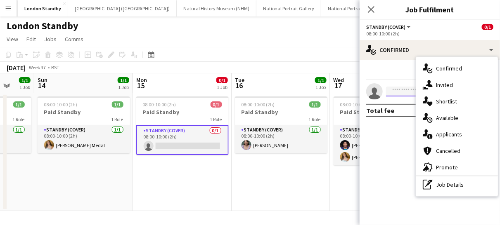
click at [398, 92] on input at bounding box center [434, 92] width 96 height 10
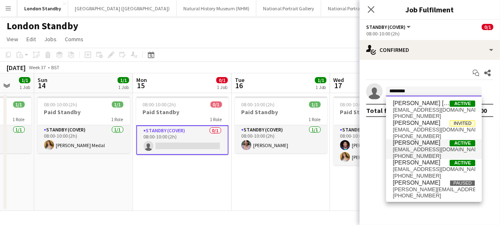
type input "*******"
click at [413, 147] on span "[EMAIL_ADDRESS][DOMAIN_NAME]" at bounding box center [433, 149] width 82 height 7
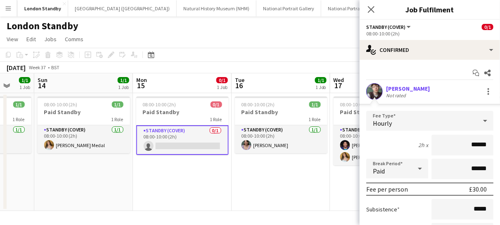
scroll to position [85, 0]
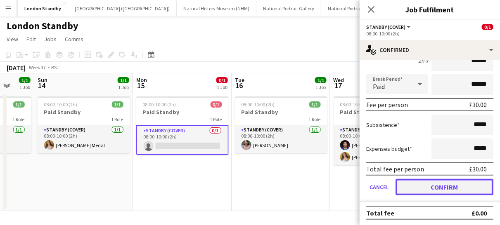
click at [428, 184] on button "Confirm" at bounding box center [444, 187] width 98 height 16
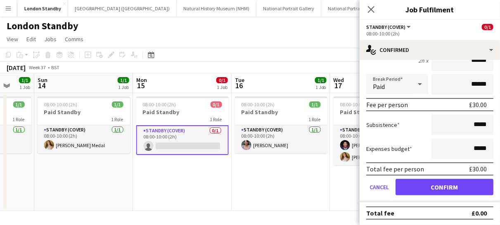
scroll to position [0, 0]
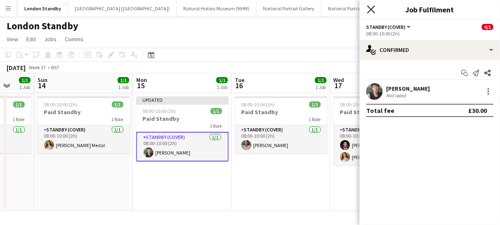
click at [372, 13] on icon "Close pop-in" at bounding box center [371, 9] width 8 height 8
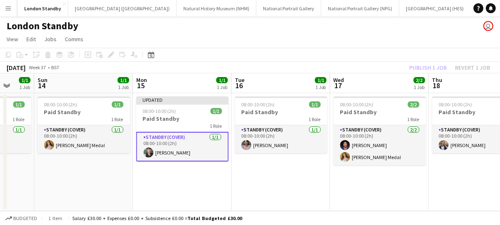
click at [205, 151] on app-card-role "Standby (cover) [DATE] 08:00-10:00 (2h) [PERSON_NAME]" at bounding box center [182, 147] width 92 height 30
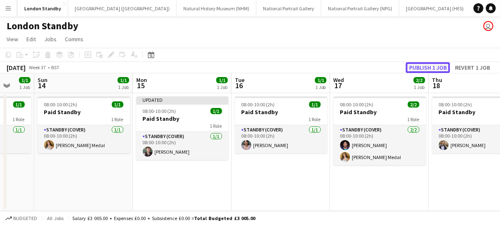
click at [424, 65] on button "Publish 1 job" at bounding box center [427, 67] width 44 height 11
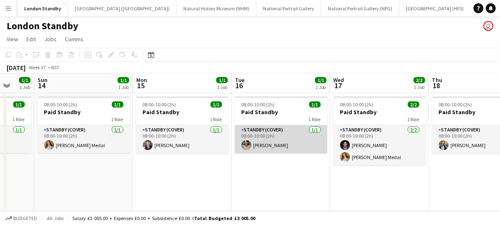
click at [306, 137] on app-card-role "Standby (cover) [DATE] 08:00-10:00 (2h) [PERSON_NAME]" at bounding box center [281, 139] width 92 height 28
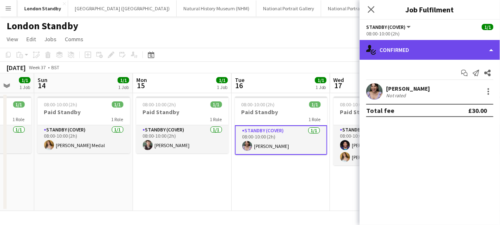
click at [442, 55] on div "single-neutral-actions-check-2 Confirmed" at bounding box center [429, 50] width 140 height 20
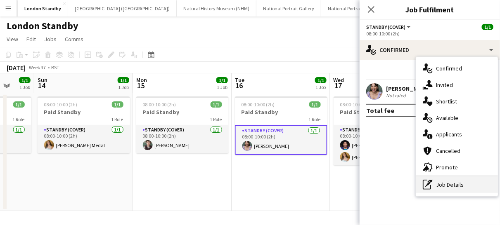
click at [441, 183] on div "pen-write Job Details" at bounding box center [457, 185] width 82 height 16
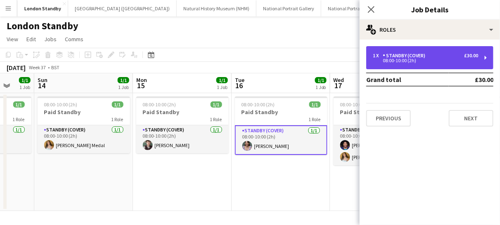
click at [408, 62] on div "08:00-10:00 (2h)" at bounding box center [424, 61] width 105 height 4
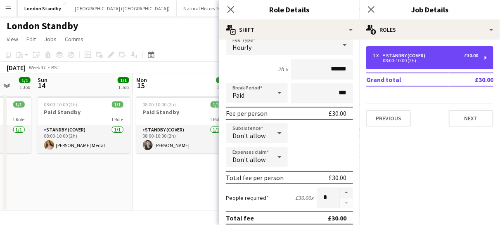
scroll to position [72, 0]
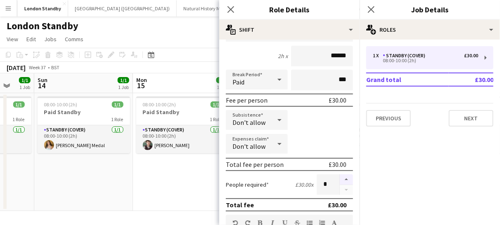
click at [340, 178] on button "button" at bounding box center [345, 179] width 13 height 11
type input "*"
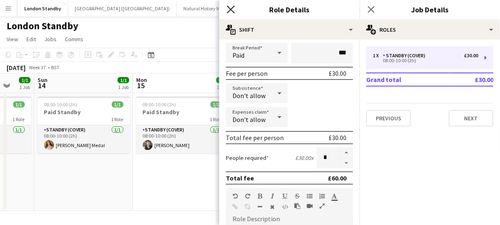
click at [231, 8] on icon "Close pop-in" at bounding box center [230, 9] width 8 height 8
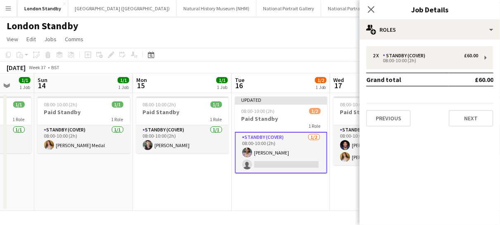
click at [286, 164] on app-card-role "Standby (cover) [DATE] 08:00-10:00 (2h) [PERSON_NAME] single-neutral-actions" at bounding box center [281, 153] width 92 height 42
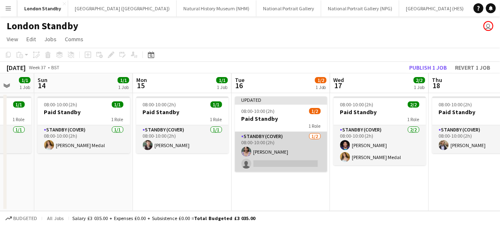
click at [286, 164] on app-card-role "Standby (cover) [DATE] 08:00-10:00 (2h) [PERSON_NAME] single-neutral-actions" at bounding box center [281, 152] width 92 height 40
click at [283, 161] on app-card-role "Standby (cover) [DATE] 08:00-10:00 (2h) [PERSON_NAME] single-neutral-actions" at bounding box center [281, 152] width 92 height 40
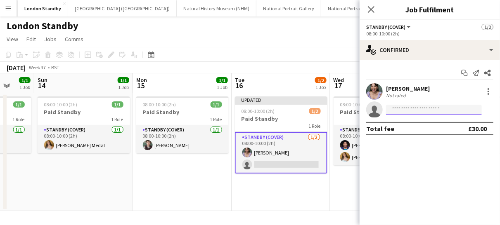
click at [402, 108] on input at bounding box center [434, 110] width 96 height 10
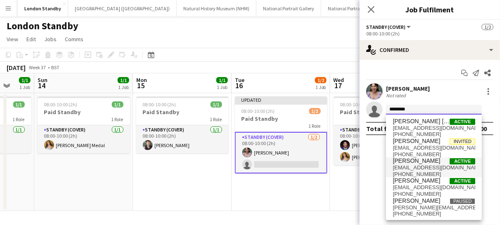
type input "*******"
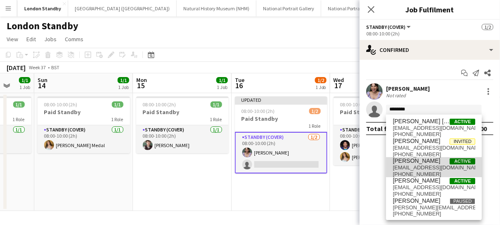
click at [413, 163] on span "[PERSON_NAME]" at bounding box center [415, 161] width 47 height 7
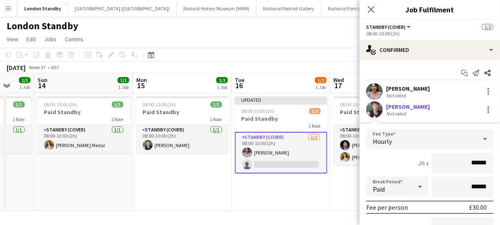
scroll to position [103, 0]
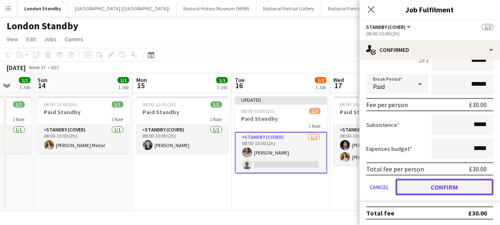
click at [411, 184] on button "Confirm" at bounding box center [444, 187] width 98 height 16
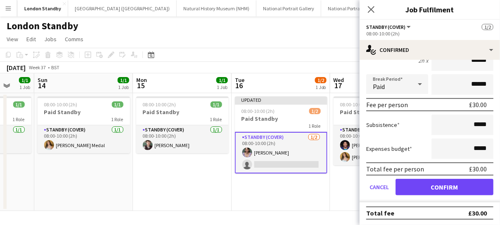
scroll to position [0, 0]
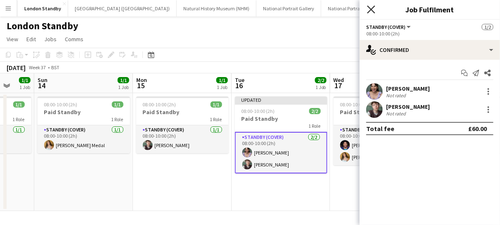
click at [371, 9] on icon at bounding box center [371, 9] width 8 height 8
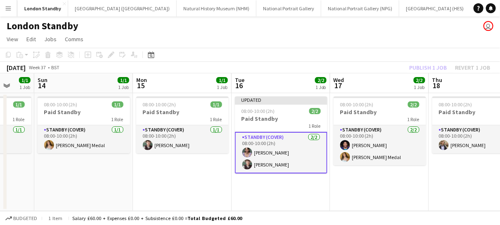
click at [301, 160] on app-card-role "Standby (cover) [DATE] 08:00-10:00 (2h) [PERSON_NAME] [PERSON_NAME]" at bounding box center [281, 153] width 92 height 42
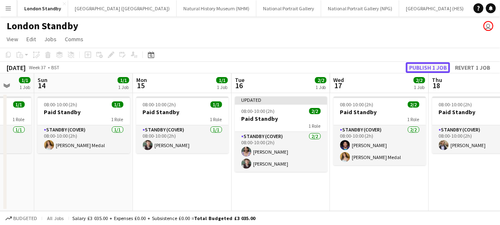
click at [434, 66] on button "Publish 1 job" at bounding box center [427, 67] width 44 height 11
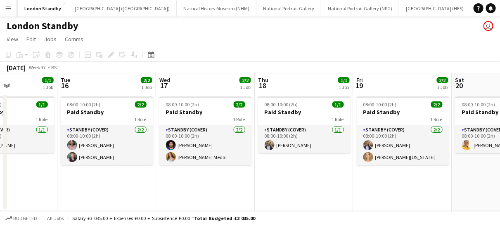
scroll to position [0, 305]
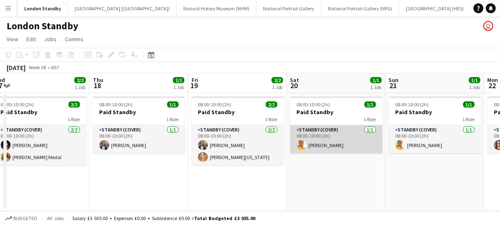
click at [351, 135] on app-card-role "Standby (cover) [DATE] 08:00-10:00 (2h) [PERSON_NAME]" at bounding box center [336, 139] width 92 height 28
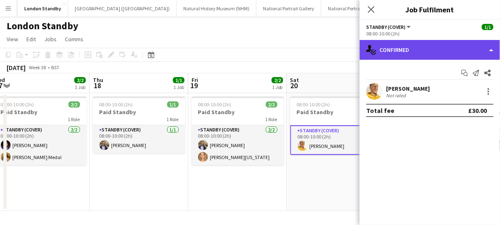
click at [412, 50] on div "single-neutral-actions-check-2 Confirmed" at bounding box center [429, 50] width 140 height 20
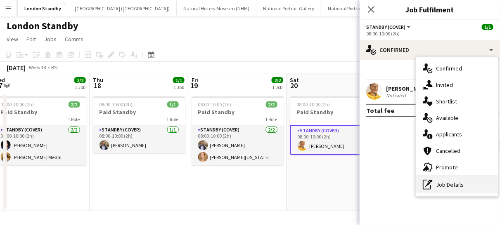
click at [444, 187] on div "pen-write Job Details" at bounding box center [457, 185] width 82 height 16
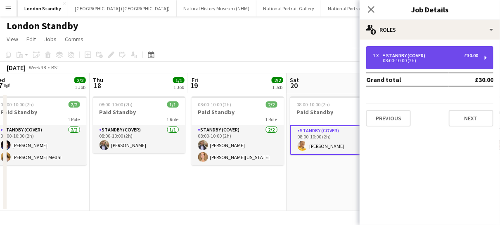
click at [426, 56] on div "Standby (cover)" at bounding box center [405, 56] width 46 height 6
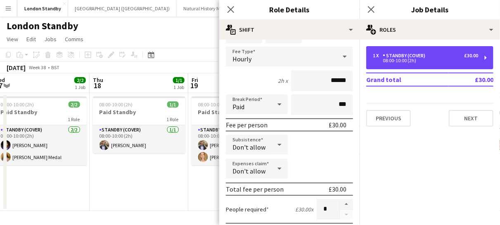
scroll to position [48, 0]
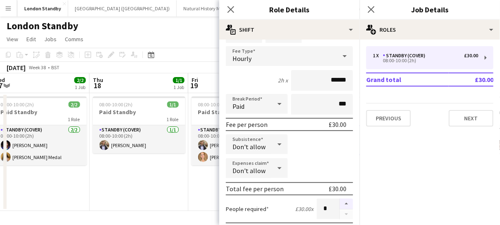
click at [339, 201] on button "button" at bounding box center [345, 204] width 13 height 11
type input "*"
click at [231, 6] on icon "Close pop-in" at bounding box center [230, 9] width 8 height 8
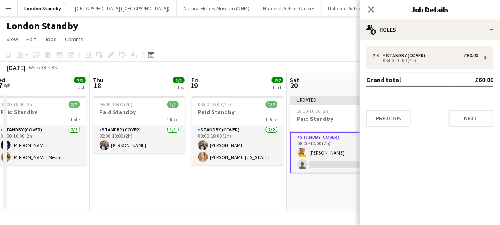
click at [340, 167] on app-card-role "Standby (cover) [DATE] 08:00-10:00 (2h) [PERSON_NAME] single-neutral-actions" at bounding box center [336, 153] width 92 height 42
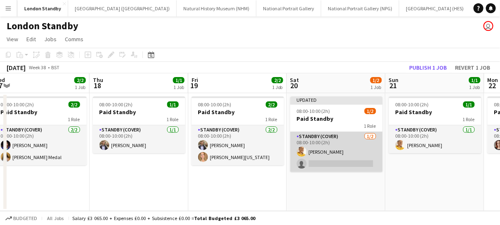
click at [340, 167] on app-card-role "Standby (cover) [DATE] 08:00-10:00 (2h) [PERSON_NAME] single-neutral-actions" at bounding box center [336, 152] width 92 height 40
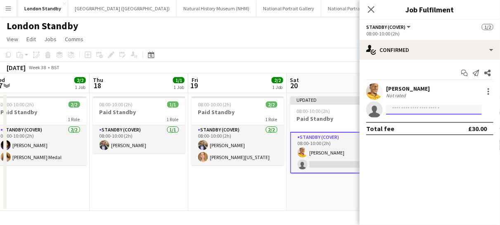
click at [403, 110] on input at bounding box center [434, 110] width 96 height 10
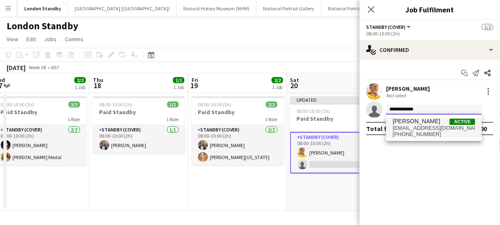
type input "**********"
click at [409, 134] on span "[PHONE_NUMBER]" at bounding box center [433, 134] width 82 height 7
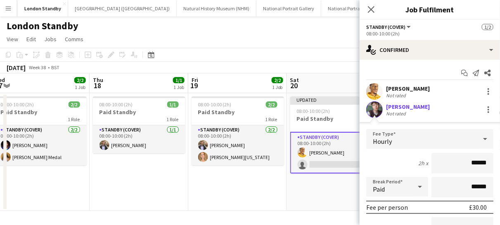
scroll to position [100, 0]
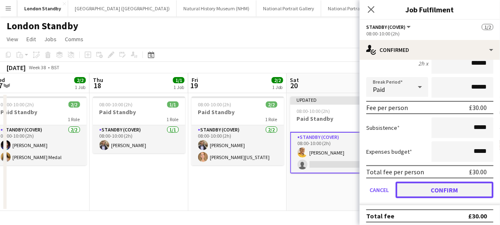
click at [422, 190] on button "Confirm" at bounding box center [444, 190] width 98 height 16
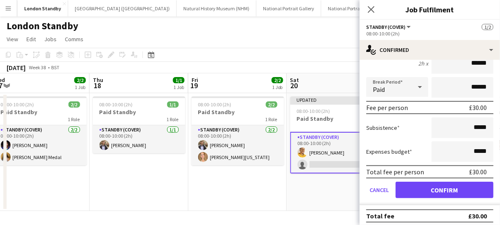
scroll to position [0, 0]
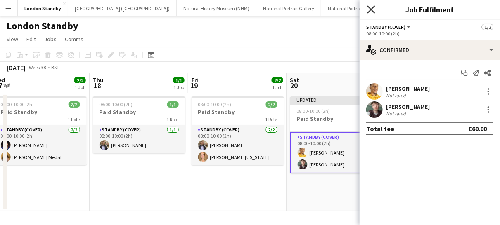
click at [372, 11] on icon at bounding box center [371, 9] width 8 height 8
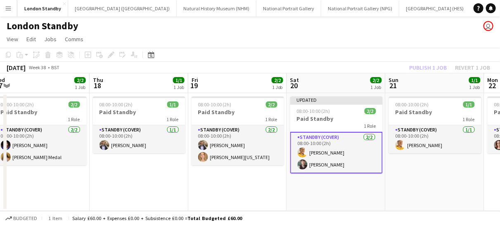
click at [361, 154] on app-card-role "Standby (cover) [DATE] 08:00-10:00 (2h) [PERSON_NAME] [PERSON_NAME]" at bounding box center [336, 153] width 92 height 42
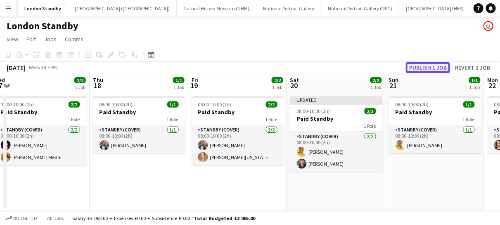
click at [427, 72] on button "Publish 1 job" at bounding box center [427, 67] width 44 height 11
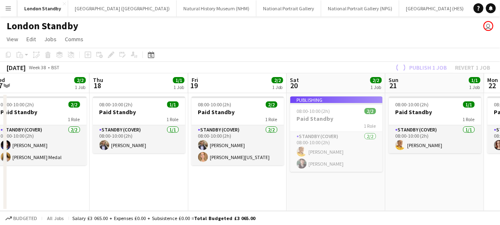
click at [426, 71] on div "Publish 1 job Revert 1 job" at bounding box center [442, 67] width 116 height 11
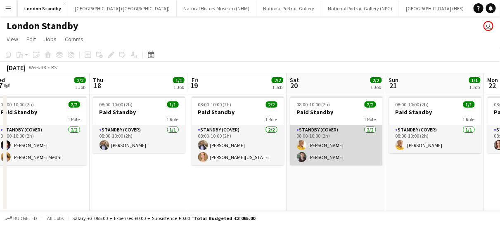
click at [348, 159] on app-card-role "Standby (cover) [DATE] 08:00-10:00 (2h) [PERSON_NAME] [PERSON_NAME]" at bounding box center [336, 145] width 92 height 40
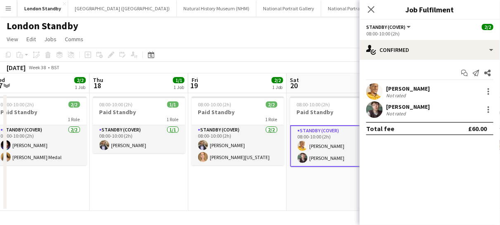
drag, startPoint x: 490, startPoint y: 106, endPoint x: 280, endPoint y: 195, distance: 227.8
click at [280, 195] on app-date-cell "08:00-10:00 (2h) 2/2 Paid Standby 1 Role Standby (cover) [DATE] 08:00-10:00 (2h…" at bounding box center [237, 152] width 99 height 118
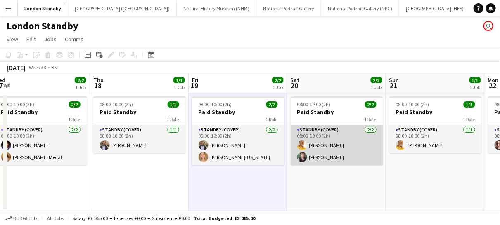
click at [354, 162] on app-card-role "Standby (cover) [DATE] 08:00-10:00 (2h) [PERSON_NAME] [PERSON_NAME]" at bounding box center [336, 145] width 92 height 40
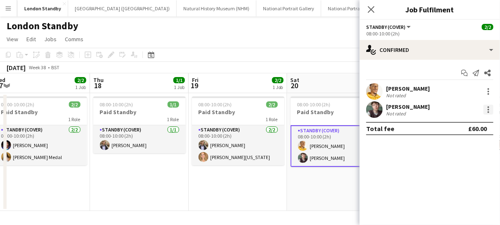
click at [492, 108] on div at bounding box center [488, 110] width 10 height 10
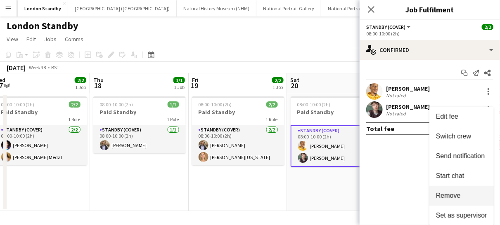
click at [451, 199] on span "Remove" at bounding box center [448, 195] width 25 height 7
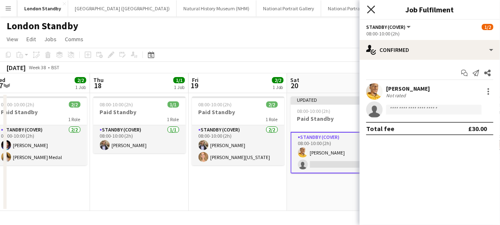
click at [369, 9] on icon "Close pop-in" at bounding box center [371, 9] width 8 height 8
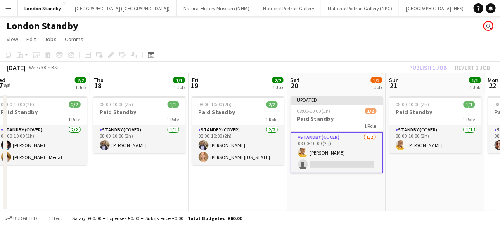
click at [354, 168] on app-card-role "Standby (cover) [DATE] 08:00-10:00 (2h) [PERSON_NAME] single-neutral-actions" at bounding box center [336, 153] width 92 height 42
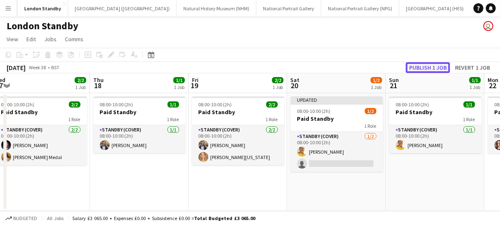
click at [423, 68] on button "Publish 1 job" at bounding box center [427, 67] width 44 height 11
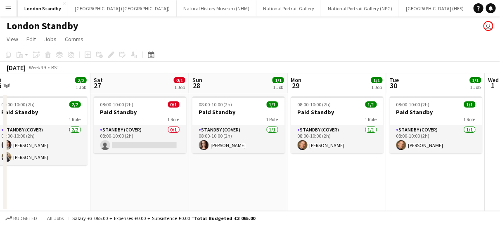
scroll to position [0, 296]
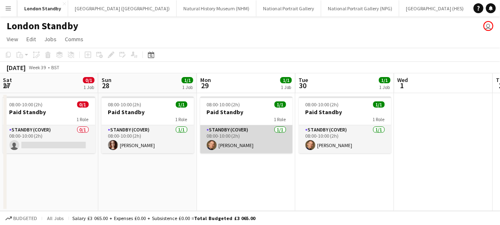
click at [273, 144] on app-card-role "Standby (cover) [DATE] 08:00-10:00 (2h) [PERSON_NAME]" at bounding box center [246, 139] width 92 height 28
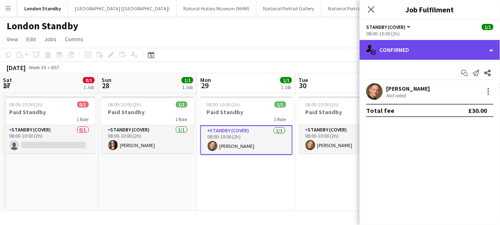
drag, startPoint x: 459, startPoint y: 53, endPoint x: 472, endPoint y: 51, distance: 13.0
click at [472, 51] on div "single-neutral-actions-check-2 Confirmed" at bounding box center [429, 50] width 140 height 20
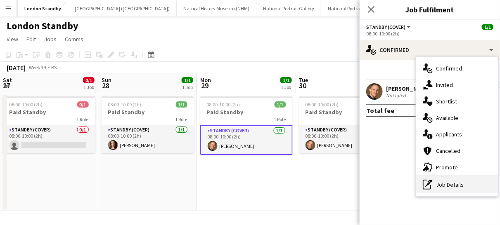
click at [445, 186] on div "pen-write Job Details" at bounding box center [457, 185] width 82 height 16
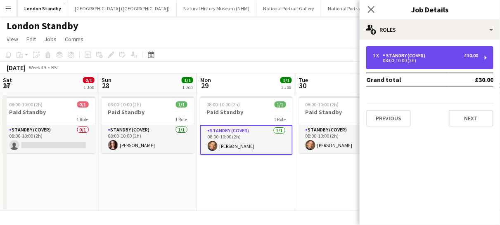
click at [417, 57] on div "Standby (cover)" at bounding box center [405, 56] width 46 height 6
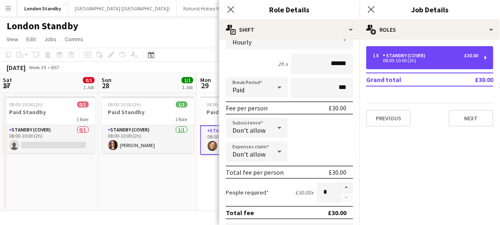
scroll to position [74, 0]
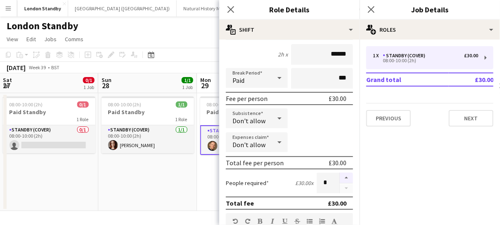
click at [339, 179] on button "button" at bounding box center [345, 178] width 13 height 11
type input "*"
click at [231, 13] on app-icon "Close pop-in" at bounding box center [231, 10] width 12 height 12
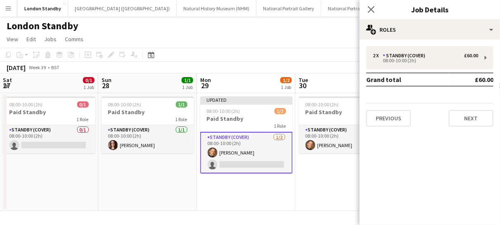
click at [258, 167] on app-card-role "Standby (cover) [DATE] 08:00-10:00 (2h) [PERSON_NAME] single-neutral-actions" at bounding box center [246, 153] width 92 height 42
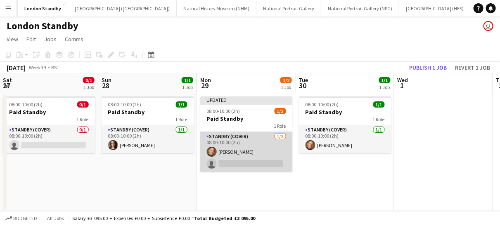
click at [258, 167] on app-card-role "Standby (cover) [DATE] 08:00-10:00 (2h) [PERSON_NAME] single-neutral-actions" at bounding box center [246, 152] width 92 height 40
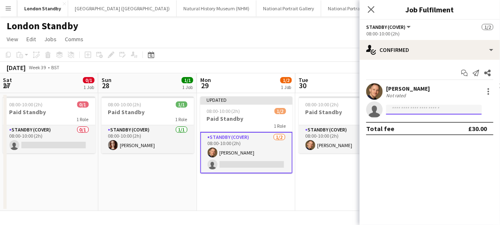
click at [399, 108] on input at bounding box center [434, 110] width 96 height 10
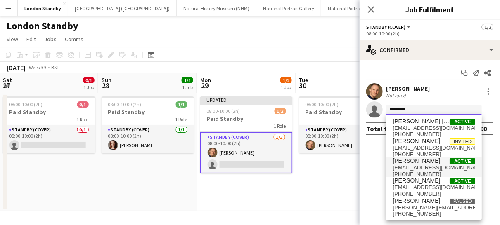
type input "*******"
click at [407, 166] on span "[EMAIL_ADDRESS][DOMAIN_NAME]" at bounding box center [433, 168] width 82 height 7
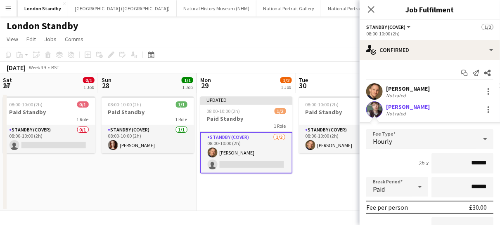
scroll to position [103, 0]
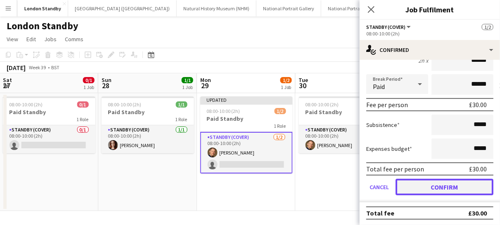
click at [417, 187] on button "Confirm" at bounding box center [444, 187] width 98 height 16
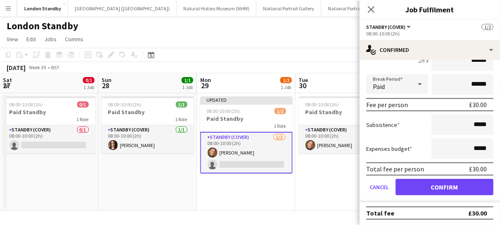
scroll to position [0, 0]
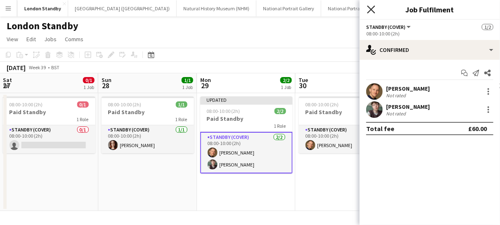
click at [371, 11] on icon "Close pop-in" at bounding box center [371, 9] width 8 height 8
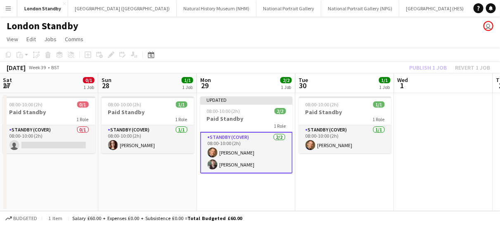
click at [274, 158] on app-card-role "Standby (cover) [DATE] 08:00-10:00 (2h) [PERSON_NAME] [PERSON_NAME]" at bounding box center [246, 153] width 92 height 42
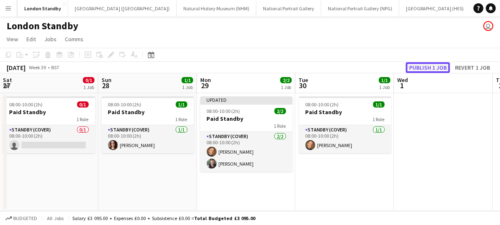
click at [436, 66] on button "Publish 1 job" at bounding box center [427, 67] width 44 height 11
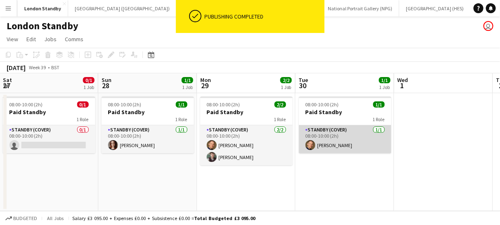
click at [373, 147] on app-card-role "Standby (cover) [DATE] 08:00-10:00 (2h) [PERSON_NAME]" at bounding box center [345, 139] width 92 height 28
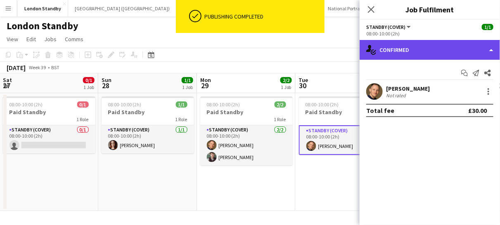
click at [398, 55] on div "single-neutral-actions-check-2 Confirmed" at bounding box center [429, 50] width 140 height 20
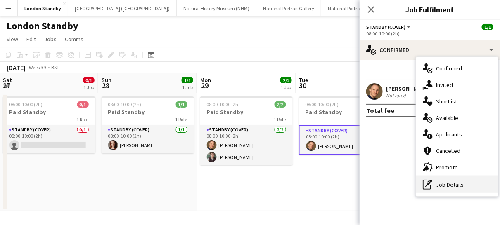
click at [443, 180] on div "pen-write Job Details" at bounding box center [457, 185] width 82 height 16
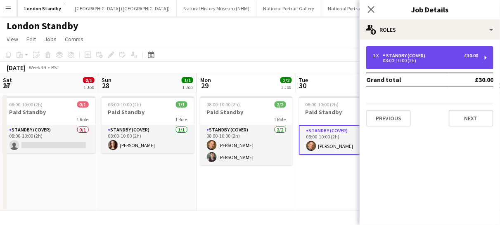
click at [386, 62] on div "08:00-10:00 (2h)" at bounding box center [424, 61] width 105 height 4
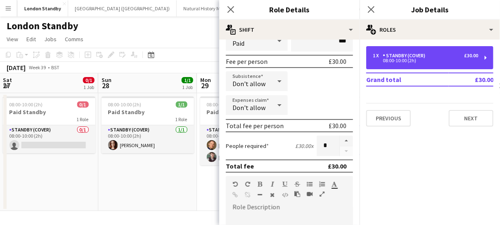
scroll to position [110, 0]
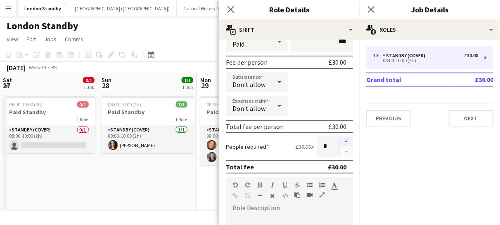
click at [339, 141] on button "button" at bounding box center [345, 142] width 13 height 11
type input "*"
click at [231, 9] on icon at bounding box center [230, 9] width 8 height 8
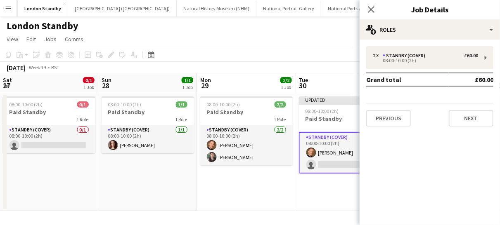
click at [331, 160] on app-card-role "Standby (cover) [DATE] 08:00-10:00 (2h) [PERSON_NAME] single-neutral-actions" at bounding box center [345, 153] width 92 height 42
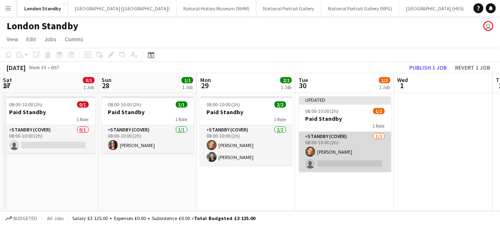
click at [331, 160] on app-card-role "Standby (cover) [DATE] 08:00-10:00 (2h) [PERSON_NAME] single-neutral-actions" at bounding box center [345, 152] width 92 height 40
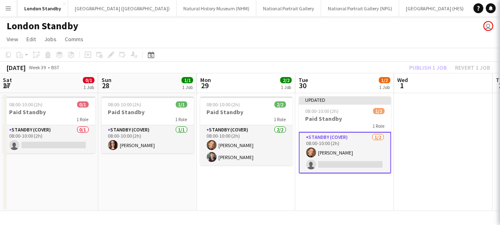
click at [331, 160] on app-card-role "Standby (cover) [DATE] 08:00-10:00 (2h) [PERSON_NAME] single-neutral-actions" at bounding box center [345, 153] width 92 height 42
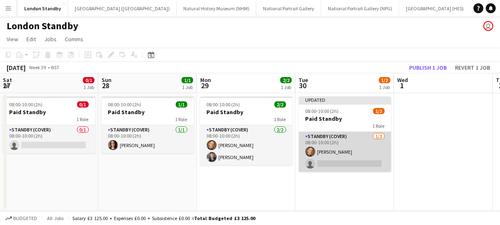
click at [331, 160] on app-card-role "Standby (cover) [DATE] 08:00-10:00 (2h) [PERSON_NAME] single-neutral-actions" at bounding box center [345, 152] width 92 height 40
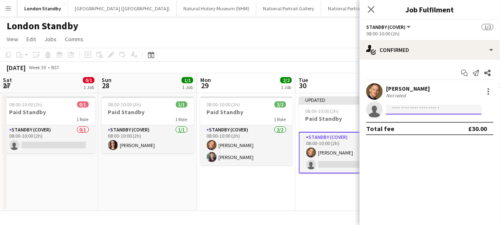
click at [417, 106] on input at bounding box center [434, 110] width 96 height 10
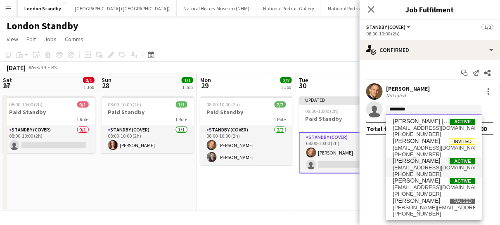
type input "*******"
click at [413, 162] on span "[PERSON_NAME]" at bounding box center [415, 161] width 47 height 7
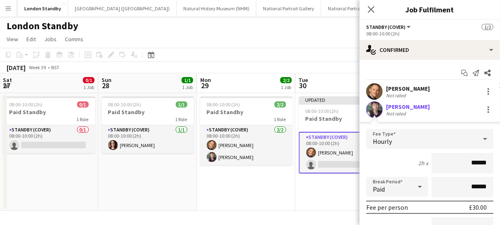
scroll to position [103, 0]
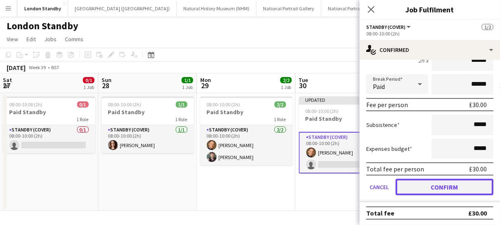
click at [422, 191] on button "Confirm" at bounding box center [444, 187] width 98 height 16
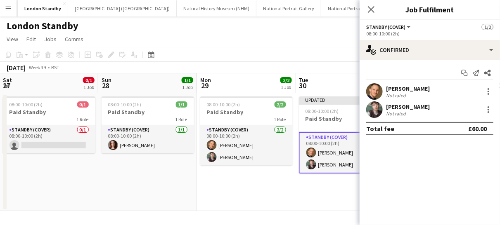
scroll to position [0, 0]
click at [374, 11] on icon "Close pop-in" at bounding box center [371, 9] width 8 height 8
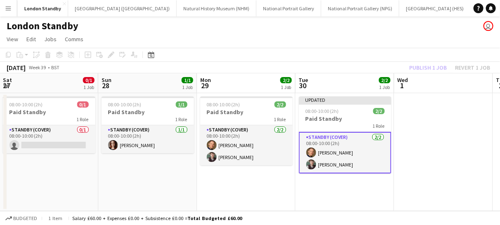
click at [363, 156] on app-card-role "Standby (cover) [DATE] 08:00-10:00 (2h) [PERSON_NAME] [PERSON_NAME]" at bounding box center [345, 153] width 92 height 42
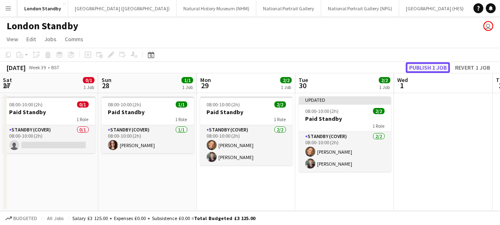
click at [422, 69] on button "Publish 1 job" at bounding box center [427, 67] width 44 height 11
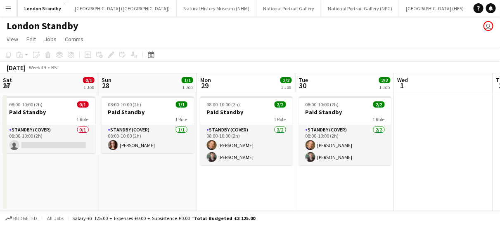
drag, startPoint x: 299, startPoint y: 225, endPoint x: 171, endPoint y: 184, distance: 134.1
click at [171, 184] on app-date-cell "08:00-10:00 (2h) 1/1 Paid Standby 1 Role Standby (cover) [DATE] 08:00-10:00 (2h…" at bounding box center [147, 152] width 99 height 118
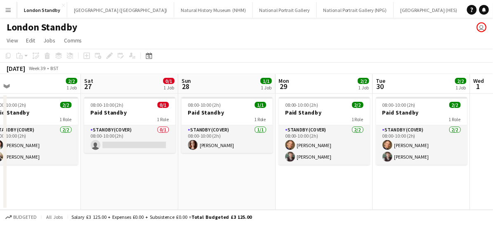
scroll to position [0, 261]
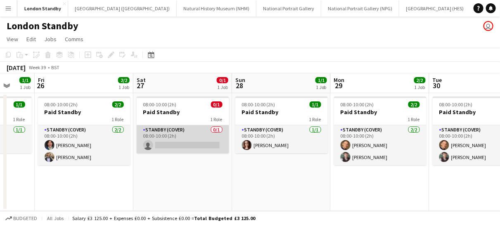
click at [193, 137] on app-card-role "Standby (cover) 0/1 08:00-10:00 (2h) single-neutral-actions" at bounding box center [183, 139] width 92 height 28
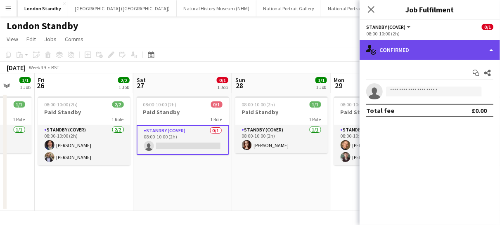
click at [401, 46] on div "single-neutral-actions-check-2 Confirmed" at bounding box center [429, 50] width 140 height 20
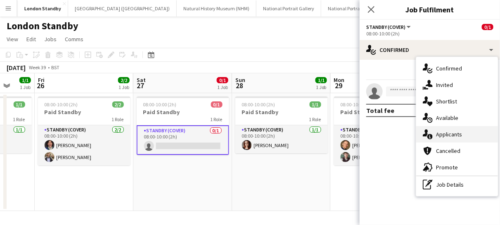
click at [435, 132] on div "single-neutral-actions-information Applicants" at bounding box center [457, 134] width 82 height 16
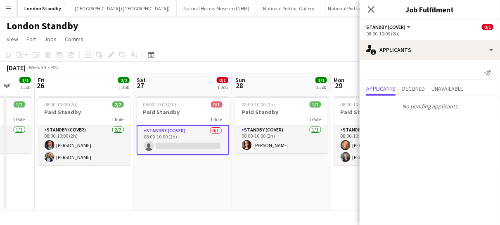
click at [372, 15] on div "Close pop-in" at bounding box center [370, 9] width 23 height 19
click at [372, 14] on app-icon "Close pop-in" at bounding box center [371, 10] width 10 height 10
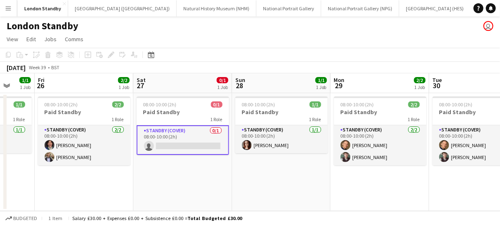
click at [12, 6] on button "Menu" at bounding box center [8, 8] width 16 height 16
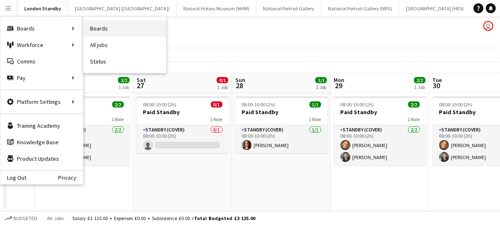
click at [108, 31] on link "Boards" at bounding box center [124, 28] width 82 height 16
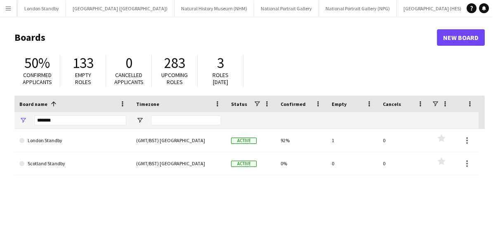
drag, startPoint x: 63, startPoint y: 114, endPoint x: 68, endPoint y: 118, distance: 5.9
click at [68, 118] on div "*******" at bounding box center [80, 120] width 92 height 16
drag, startPoint x: 68, startPoint y: 119, endPoint x: 27, endPoint y: 112, distance: 41.5
click at [27, 112] on div "Board name 1 Timezone Status Confirmed" at bounding box center [246, 112] width 464 height 33
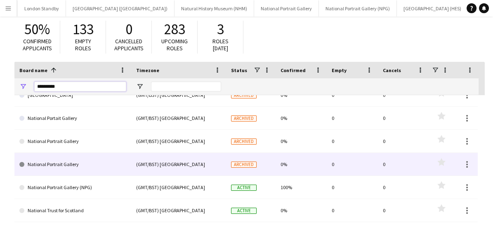
scroll to position [38, 0]
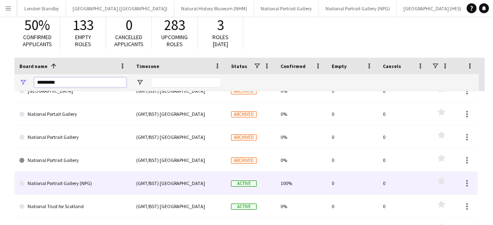
type input "********"
click at [78, 181] on link "National Portrait Gallery (NPG)" at bounding box center [72, 183] width 107 height 23
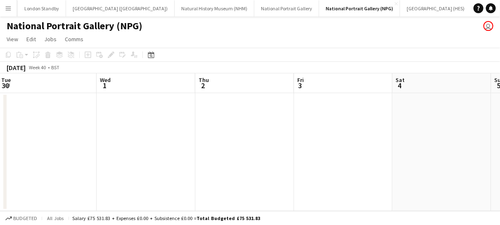
scroll to position [0, 198]
click at [197, 158] on app-date-cell at bounding box center [245, 152] width 99 height 118
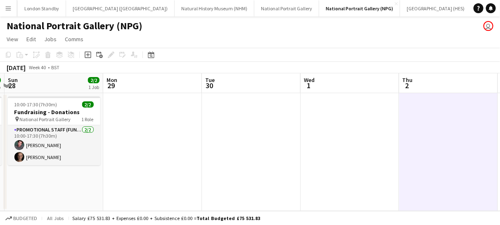
scroll to position [0, 235]
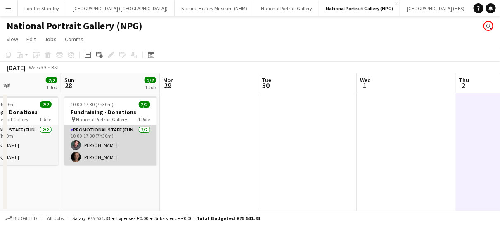
click at [134, 150] on app-card-role "Promotional Staff (Fundraiser) [DATE] 10:00-17:30 (7h30m) [PERSON_NAME] [PERSON…" at bounding box center [110, 145] width 92 height 40
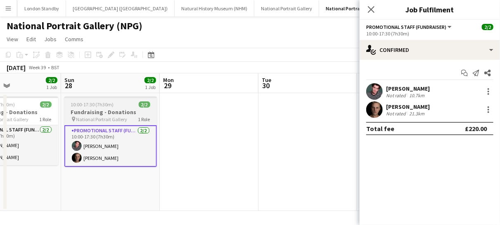
click at [115, 124] on app-job-card "10:00-17:30 (7h30m) 2/2 Fundraising - Donations pin National Portrait Gallery 1…" at bounding box center [110, 132] width 92 height 71
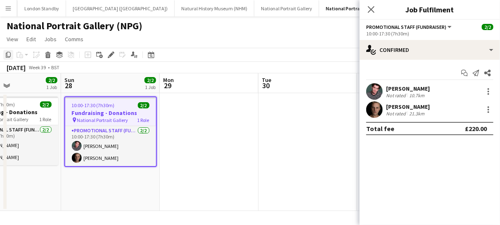
click at [9, 54] on icon "Copy" at bounding box center [8, 55] width 7 height 7
click at [372, 12] on icon "Close pop-in" at bounding box center [371, 9] width 8 height 8
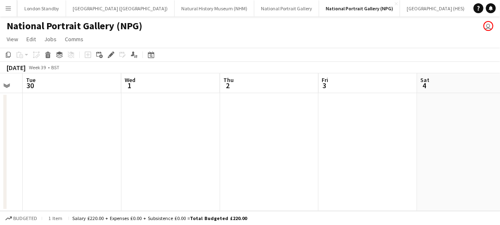
scroll to position [0, 269]
click at [329, 133] on app-date-cell at bounding box center [371, 152] width 99 height 118
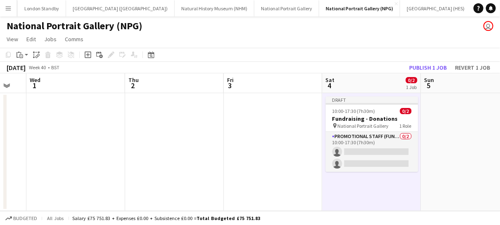
click at [329, 133] on app-card-role "Promotional Staff (Fundraiser) 0/2 10:00-17:30 (7h30m) single-neutral-actions s…" at bounding box center [371, 152] width 92 height 40
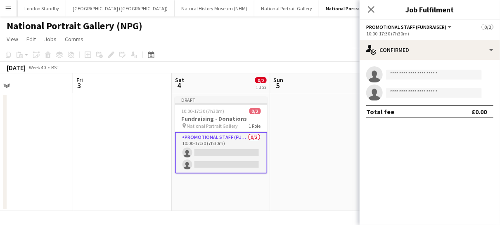
scroll to position [0, 321]
click at [314, 130] on app-date-cell at bounding box center [319, 152] width 99 height 118
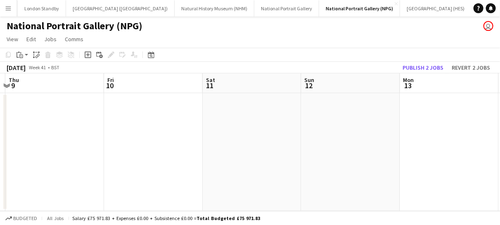
scroll to position [0, 233]
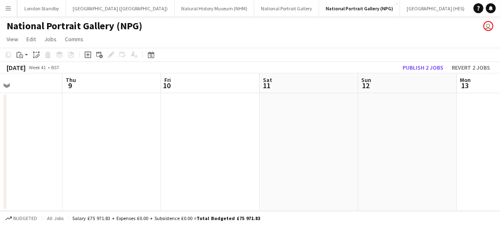
click at [279, 130] on app-date-cell at bounding box center [308, 152] width 99 height 118
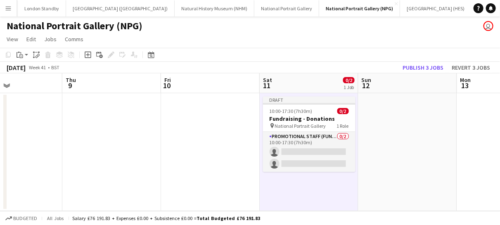
click at [411, 121] on app-date-cell at bounding box center [407, 152] width 99 height 118
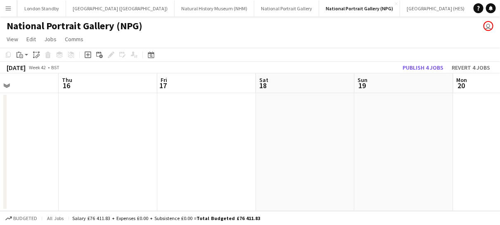
scroll to position [0, 238]
click at [295, 135] on app-date-cell at bounding box center [304, 152] width 99 height 118
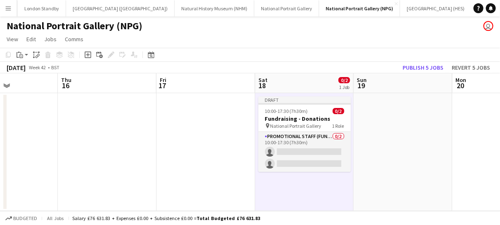
click at [295, 135] on app-card-role "Promotional Staff (Fundraiser) 0/2 10:00-17:30 (7h30m) single-neutral-actions s…" at bounding box center [304, 152] width 92 height 40
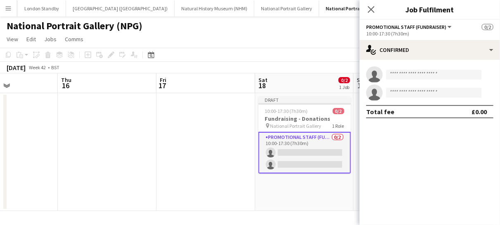
click at [225, 184] on app-date-cell at bounding box center [205, 152] width 99 height 118
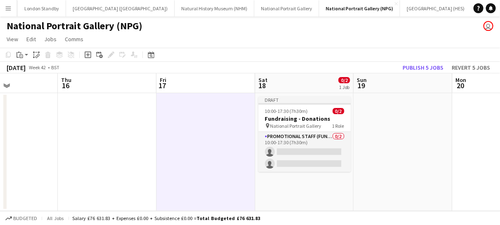
click at [407, 118] on app-date-cell at bounding box center [403, 152] width 99 height 118
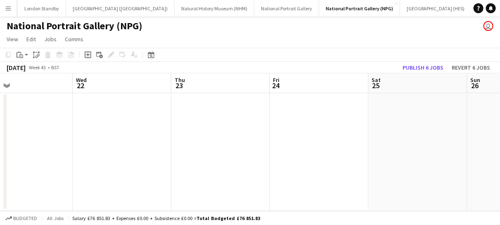
scroll to position [0, 262]
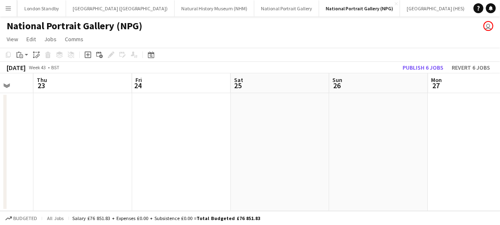
click at [266, 119] on app-date-cell at bounding box center [280, 152] width 99 height 118
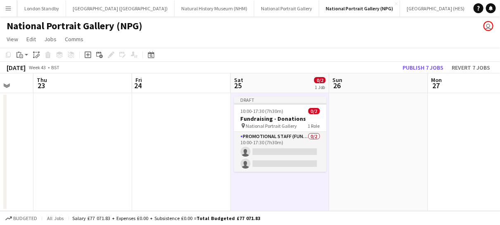
click at [375, 124] on app-date-cell at bounding box center [378, 152] width 99 height 118
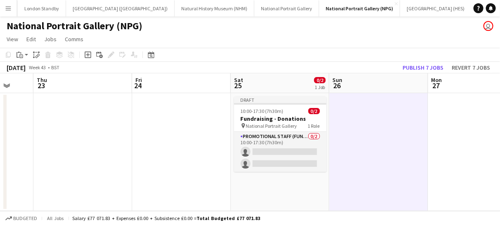
click at [375, 121] on app-date-cell at bounding box center [378, 152] width 99 height 118
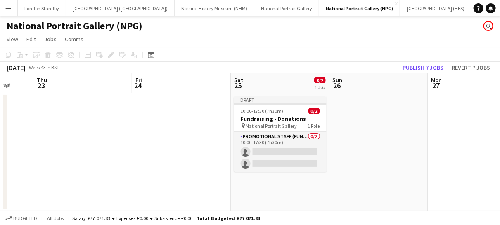
click at [375, 121] on app-date-cell at bounding box center [378, 152] width 99 height 118
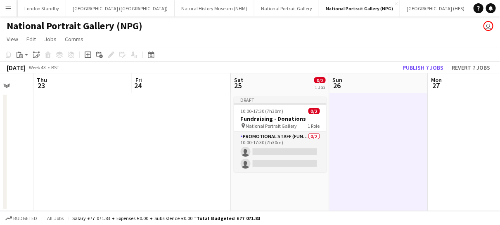
click at [375, 121] on app-date-cell at bounding box center [378, 152] width 99 height 118
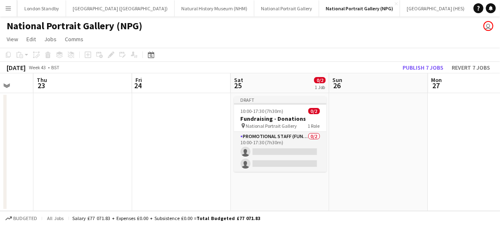
click at [375, 121] on app-date-cell at bounding box center [378, 152] width 99 height 118
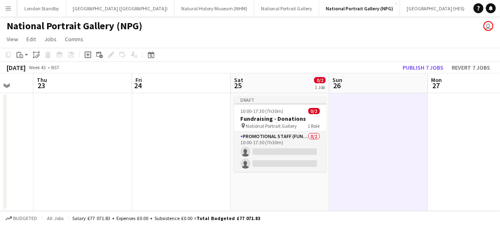
click at [375, 121] on app-date-cell at bounding box center [378, 152] width 99 height 118
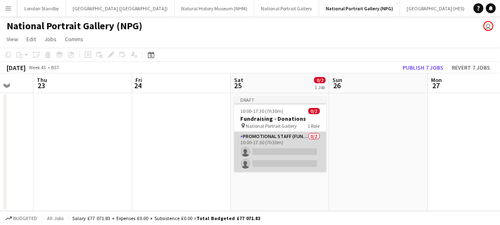
click at [250, 151] on app-card-role "Promotional Staff (Fundraiser) 0/2 10:00-17:30 (7h30m) single-neutral-actions s…" at bounding box center [280, 152] width 92 height 40
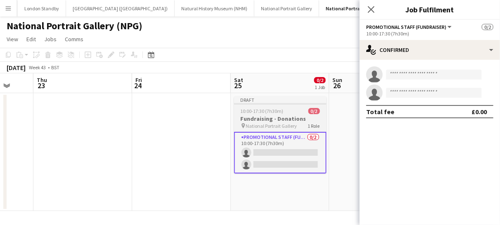
click at [251, 122] on h3 "Fundraising - Donations" at bounding box center [280, 118] width 92 height 7
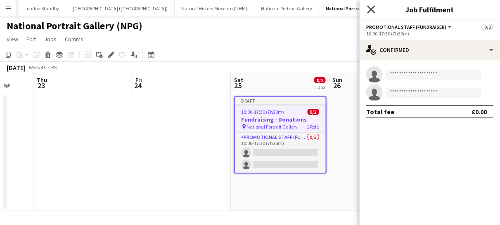
click at [372, 9] on icon "Close pop-in" at bounding box center [371, 9] width 8 height 8
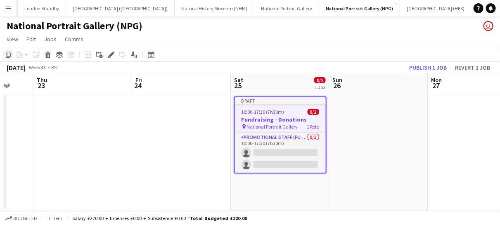
click at [10, 55] on icon "Copy" at bounding box center [8, 55] width 7 height 7
click at [359, 125] on app-date-cell at bounding box center [378, 152] width 99 height 118
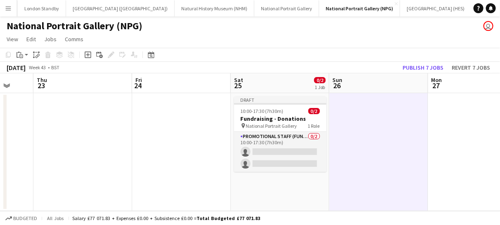
click at [359, 125] on app-date-cell at bounding box center [378, 152] width 99 height 118
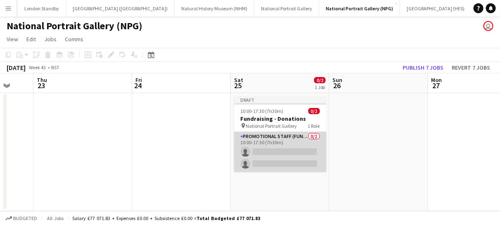
click at [301, 139] on app-card-role "Promotional Staff (Fundraiser) 0/2 10:00-17:30 (7h30m) single-neutral-actions s…" at bounding box center [280, 152] width 92 height 40
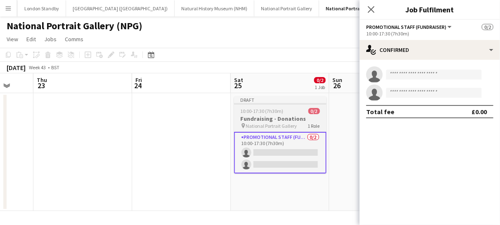
click at [260, 108] on span "10:00-17:30 (7h30m)" at bounding box center [261, 111] width 43 height 6
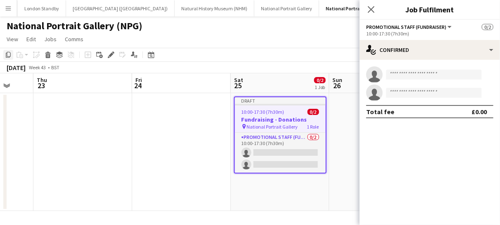
click at [4, 56] on div "Copy" at bounding box center [8, 55] width 10 height 10
click at [370, 7] on icon "Close pop-in" at bounding box center [371, 9] width 8 height 8
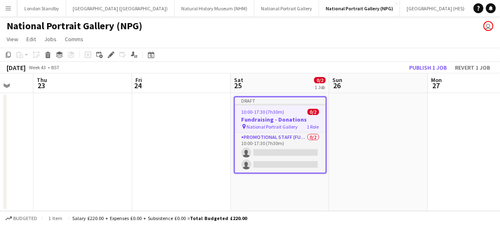
click at [346, 134] on app-date-cell at bounding box center [378, 152] width 99 height 118
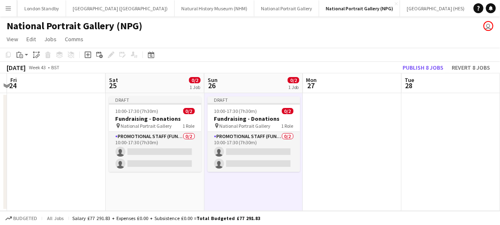
scroll to position [0, 299]
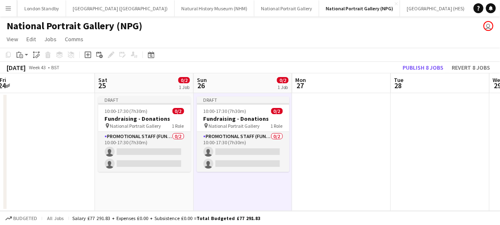
click at [346, 134] on app-date-cell at bounding box center [341, 152] width 99 height 118
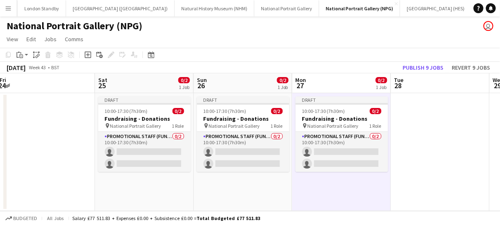
scroll to position [0, 328]
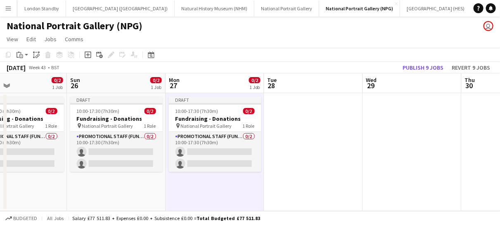
click at [346, 134] on app-date-cell at bounding box center [313, 152] width 99 height 118
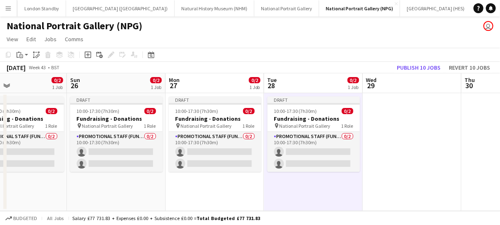
click at [407, 141] on app-date-cell at bounding box center [412, 152] width 99 height 118
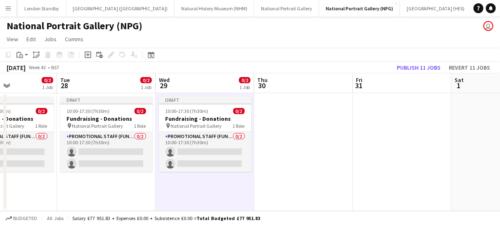
scroll to position [0, 262]
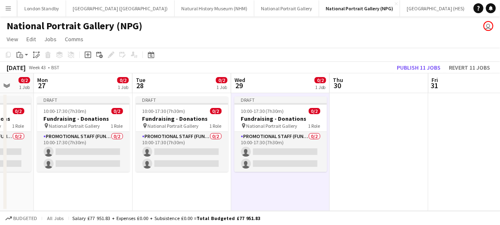
click at [381, 137] on app-date-cell at bounding box center [379, 152] width 99 height 118
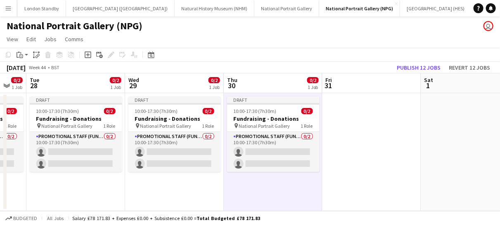
scroll to position [0, 269]
click at [381, 137] on app-date-cell at bounding box center [372, 152] width 99 height 118
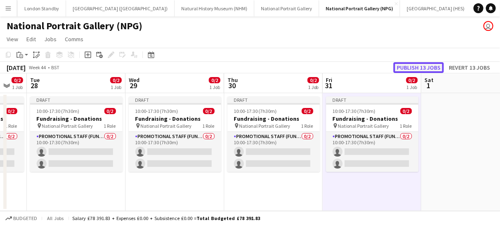
click at [418, 68] on button "Publish 13 jobs" at bounding box center [418, 67] width 50 height 11
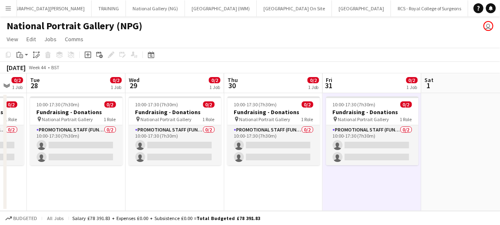
scroll to position [0, 524]
click at [361, 7] on button "RCS - Royal College of Surgeons Close" at bounding box center [399, 8] width 77 height 16
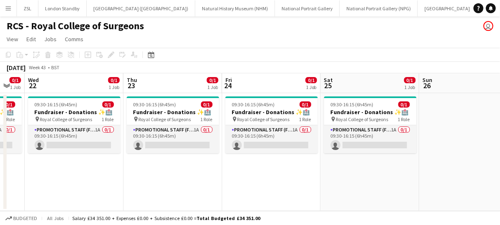
click at [11, 9] on app-icon "Menu" at bounding box center [8, 8] width 7 height 7
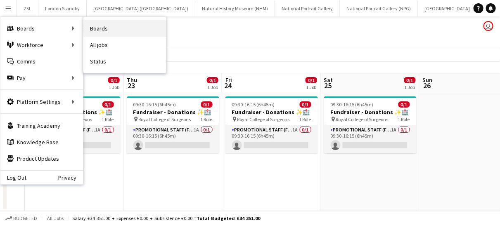
click at [104, 27] on link "Boards" at bounding box center [124, 28] width 82 height 16
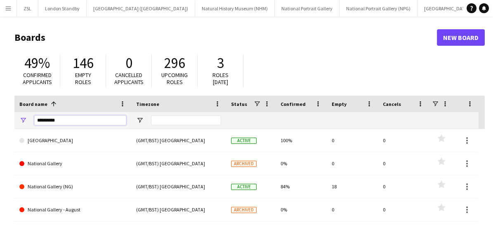
drag, startPoint x: 62, startPoint y: 123, endPoint x: 23, endPoint y: 111, distance: 41.2
click at [23, 111] on div "Board name 1 Timezone Status Confirmed" at bounding box center [249, 112] width 471 height 33
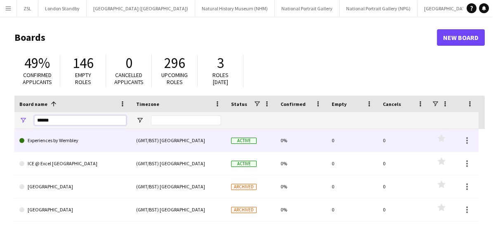
type input "******"
click at [68, 143] on link "Experiences by Wembley" at bounding box center [72, 140] width 107 height 23
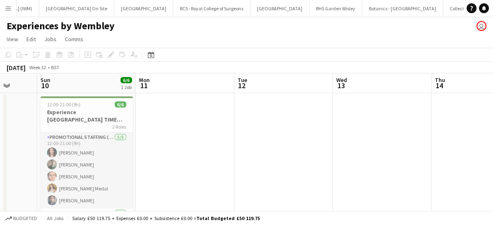
scroll to position [0, 260]
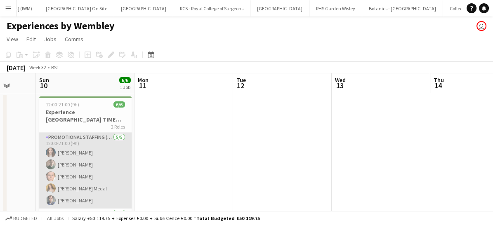
click at [83, 146] on app-card-role "Promotional Staffing (Brand Ambassadors) [DATE] 12:00-21:00 (9h) [PERSON_NAME] …" at bounding box center [85, 171] width 92 height 76
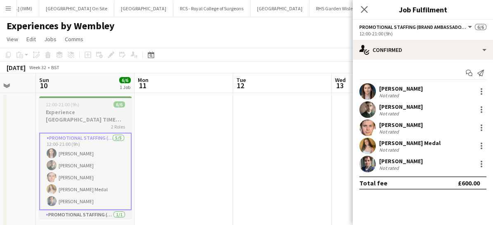
click at [78, 123] on div "2 Roles" at bounding box center [85, 126] width 92 height 7
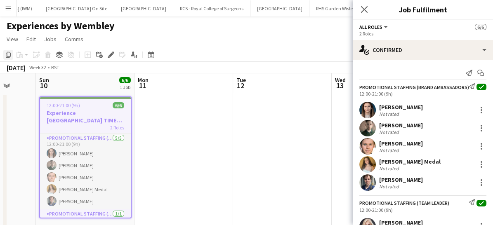
click at [7, 56] on icon at bounding box center [8, 55] width 5 height 6
click at [368, 11] on icon "Close pop-in" at bounding box center [364, 9] width 8 height 8
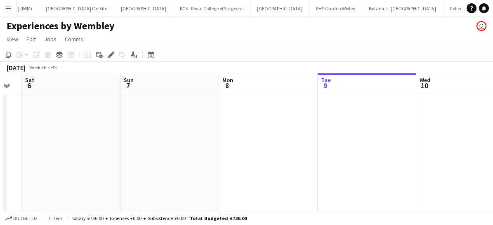
scroll to position [0, 273]
click at [357, 129] on app-date-cell at bounding box center [367, 164] width 99 height 142
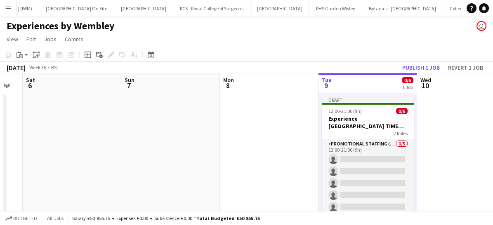
click at [357, 130] on div "2 Roles" at bounding box center [368, 133] width 92 height 7
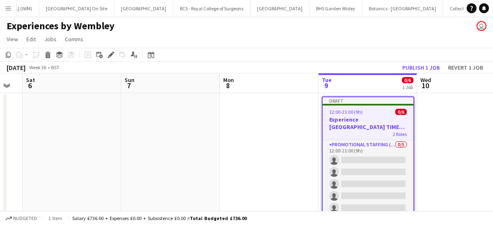
click at [275, 151] on app-date-cell at bounding box center [269, 164] width 99 height 142
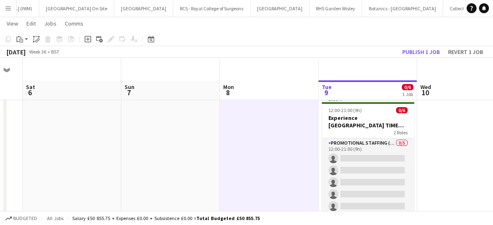
scroll to position [23, 0]
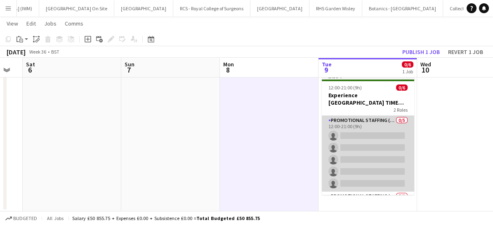
click at [371, 146] on app-card-role "Promotional Staffing (Brand Ambassadors) 0/5 12:00-21:00 (9h) single-neutral-ac…" at bounding box center [368, 154] width 92 height 76
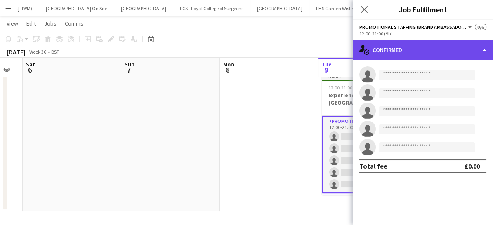
click at [409, 57] on div "single-neutral-actions-check-2 Confirmed" at bounding box center [423, 50] width 140 height 20
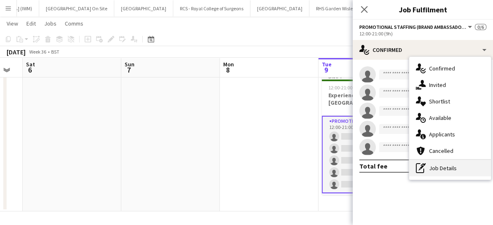
click at [434, 169] on div "pen-write Job Details" at bounding box center [450, 168] width 82 height 16
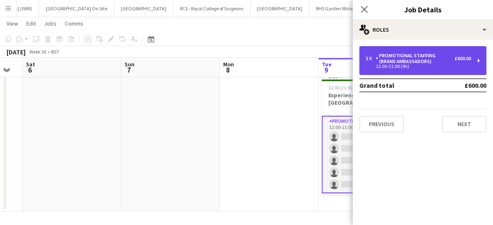
click at [396, 65] on div "12:00-21:00 (9h)" at bounding box center [418, 66] width 105 height 4
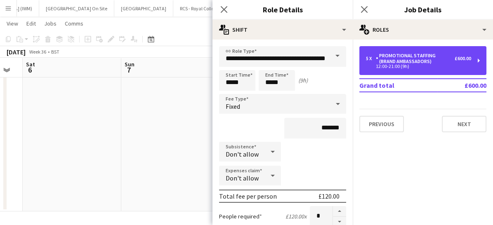
scroll to position [24, 0]
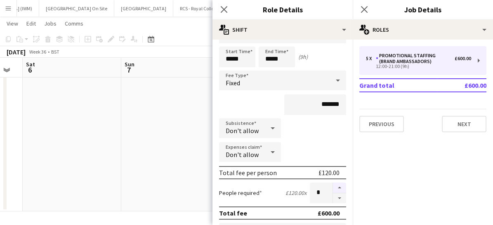
click at [333, 187] on button "button" at bounding box center [339, 188] width 13 height 11
type input "*"
click at [228, 9] on app-icon "Close pop-in" at bounding box center [224, 10] width 12 height 12
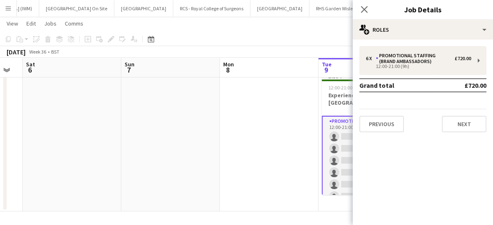
click at [310, 130] on app-date-cell at bounding box center [269, 141] width 99 height 142
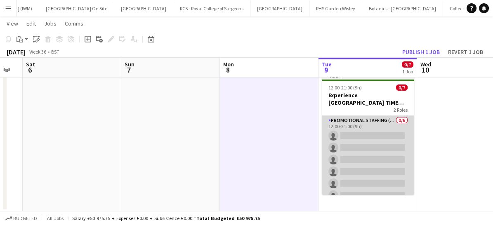
click at [376, 163] on app-card-role "Promotional Staffing (Brand Ambassadors) 0/6 12:00-21:00 (9h) single-neutral-ac…" at bounding box center [368, 160] width 92 height 88
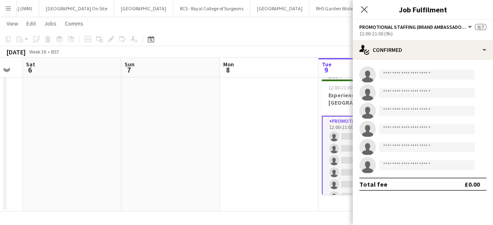
click at [346, 166] on app-card-role "Promotional Staffing (Brand Ambassadors) 0/6 12:00-21:00 (9h) single-neutral-ac…" at bounding box center [368, 161] width 92 height 90
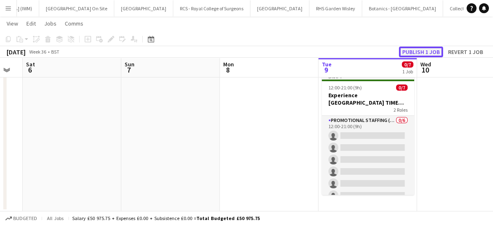
click at [417, 49] on button "Publish 1 job" at bounding box center [421, 52] width 44 height 11
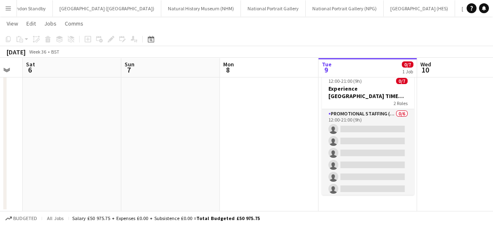
scroll to position [0, 0]
click at [62, 8] on button "London Standby Close" at bounding box center [62, 8] width 48 height 16
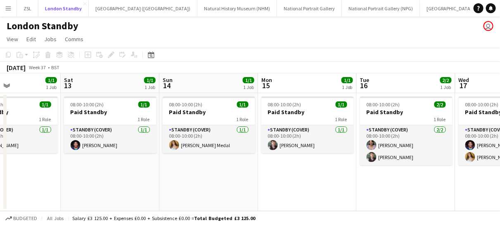
scroll to position [0, 234]
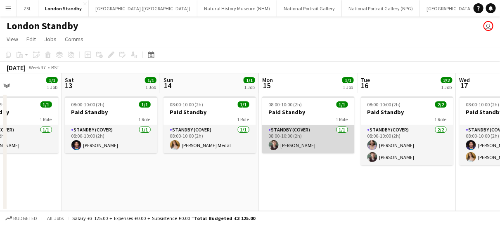
click at [318, 140] on app-card-role "Standby (cover) [DATE] 08:00-10:00 (2h) [PERSON_NAME]" at bounding box center [308, 139] width 92 height 28
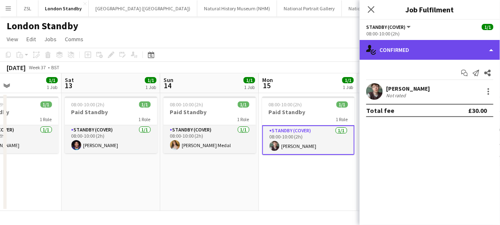
click at [422, 41] on div "single-neutral-actions-check-2 Confirmed" at bounding box center [429, 50] width 140 height 20
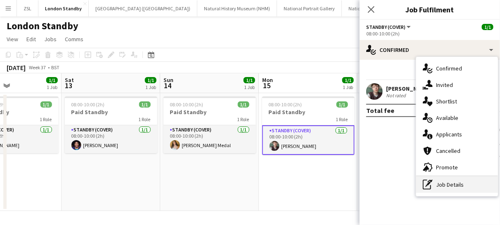
click at [445, 183] on div "pen-write Job Details" at bounding box center [457, 185] width 82 height 16
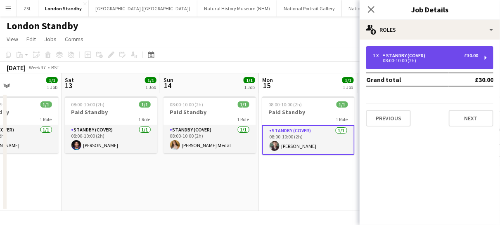
click at [401, 52] on div "1 x Standby (cover) £30.00 08:00-10:00 (2h)" at bounding box center [429, 57] width 127 height 23
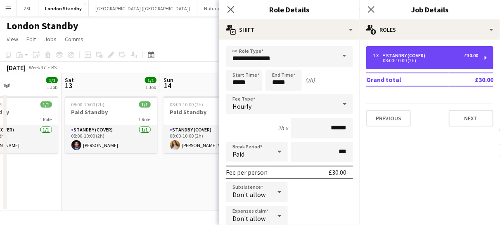
scroll to position [105, 0]
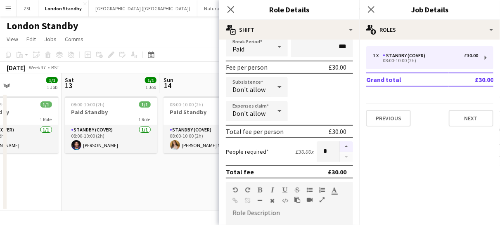
click at [339, 146] on button "button" at bounding box center [345, 146] width 13 height 11
type input "*"
click at [229, 4] on app-icon "Close pop-in" at bounding box center [231, 10] width 12 height 12
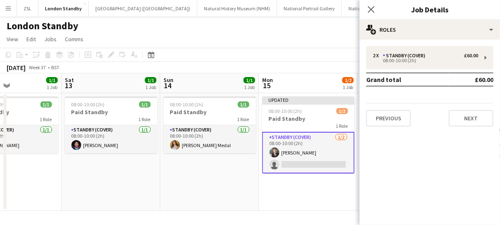
click at [293, 166] on app-card-role "Standby (cover) [DATE] 08:00-10:00 (2h) [PERSON_NAME] single-neutral-actions" at bounding box center [308, 153] width 92 height 42
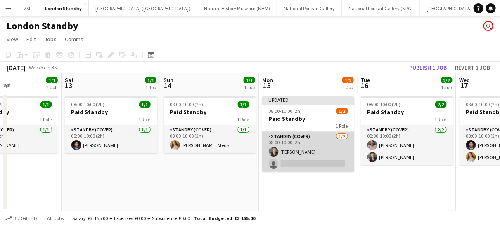
click at [293, 166] on app-card-role "Standby (cover) [DATE] 08:00-10:00 (2h) [PERSON_NAME] single-neutral-actions" at bounding box center [308, 152] width 92 height 40
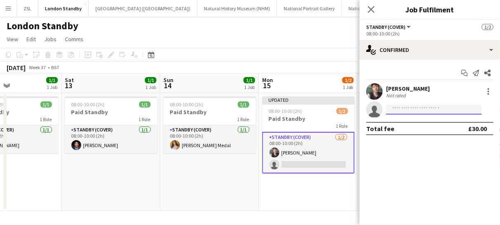
click at [406, 109] on input at bounding box center [434, 110] width 96 height 10
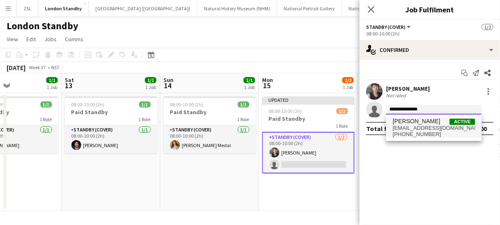
type input "**********"
click at [405, 133] on span "[PHONE_NUMBER]" at bounding box center [433, 134] width 82 height 7
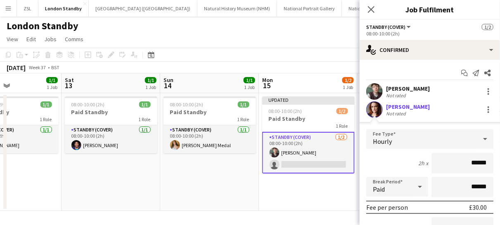
scroll to position [103, 0]
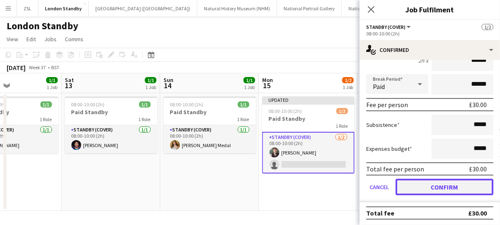
click at [424, 184] on button "Confirm" at bounding box center [444, 187] width 98 height 16
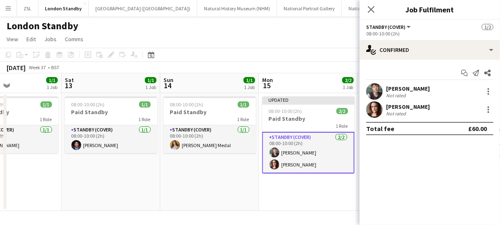
scroll to position [0, 0]
click at [373, 6] on icon "Close pop-in" at bounding box center [371, 9] width 8 height 8
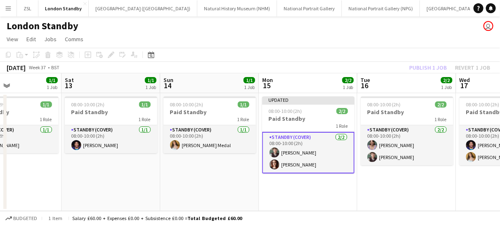
click at [322, 154] on app-card-role "Standby (cover) [DATE] 08:00-10:00 (2h) [PERSON_NAME] [PERSON_NAME]" at bounding box center [308, 153] width 92 height 42
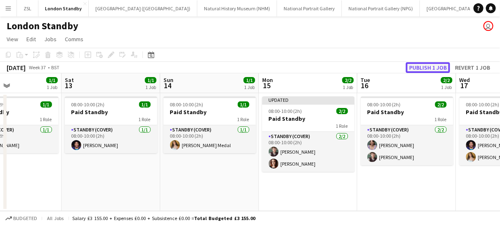
click at [424, 65] on button "Publish 1 job" at bounding box center [427, 67] width 44 height 11
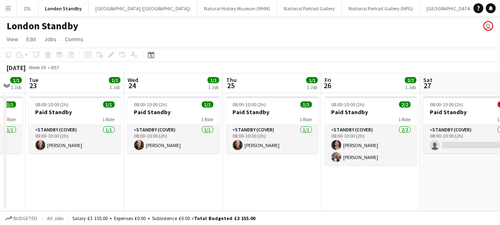
scroll to position [0, 323]
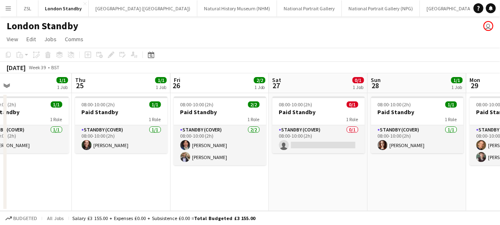
click at [10, 12] on button "Menu" at bounding box center [8, 8] width 16 height 16
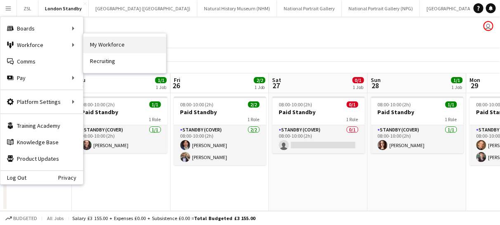
click at [122, 40] on link "My Workforce" at bounding box center [124, 45] width 82 height 16
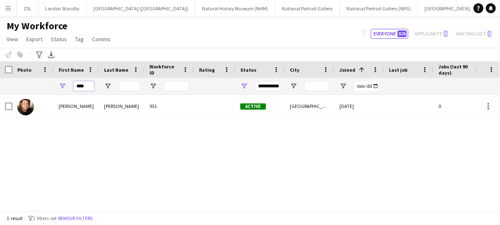
drag, startPoint x: 88, startPoint y: 83, endPoint x: 70, endPoint y: 82, distance: 17.8
click at [70, 82] on div "****" at bounding box center [76, 86] width 45 height 16
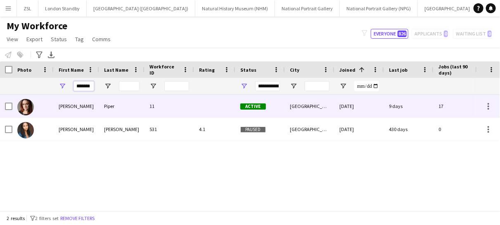
type input "*******"
click at [64, 113] on div "[PERSON_NAME]" at bounding box center [76, 106] width 45 height 23
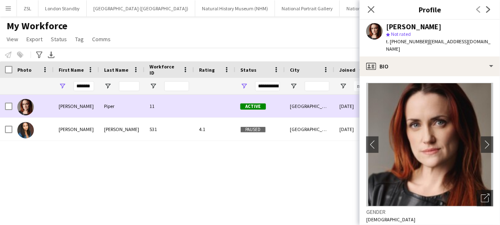
click at [91, 106] on div "[PERSON_NAME]" at bounding box center [76, 106] width 45 height 23
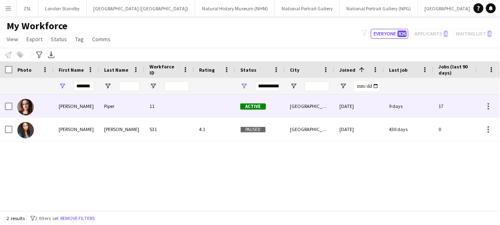
click at [91, 106] on div "[PERSON_NAME]" at bounding box center [76, 106] width 45 height 23
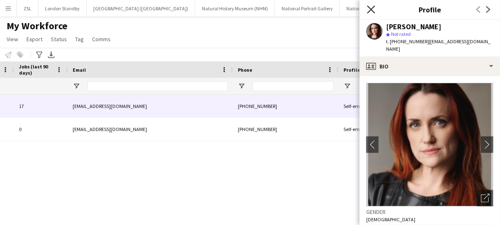
click at [372, 9] on icon "Close pop-in" at bounding box center [371, 9] width 8 height 8
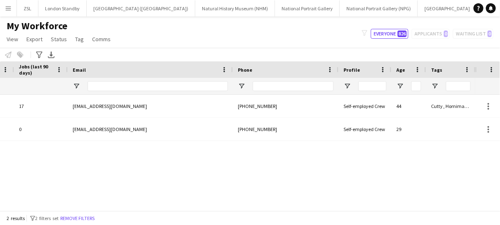
click at [12, 9] on button "Menu" at bounding box center [8, 8] width 16 height 16
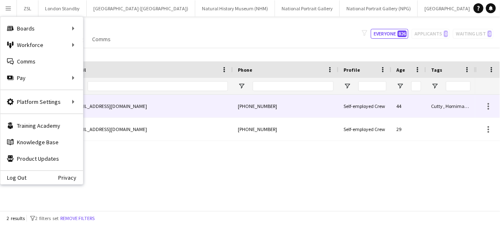
click at [163, 113] on div "[EMAIL_ADDRESS][DOMAIN_NAME]" at bounding box center [150, 106] width 165 height 23
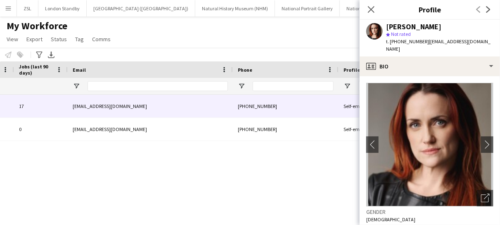
click at [7, 8] on app-icon "Menu" at bounding box center [8, 8] width 7 height 7
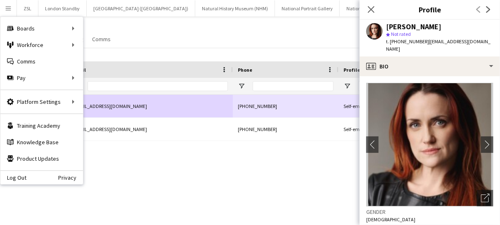
click at [167, 108] on div "[EMAIL_ADDRESS][DOMAIN_NAME]" at bounding box center [150, 106] width 165 height 23
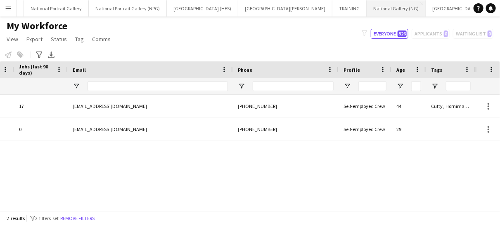
scroll to position [0, 252]
click at [365, 8] on button "National Gallery (NG) Close" at bounding box center [394, 8] width 59 height 16
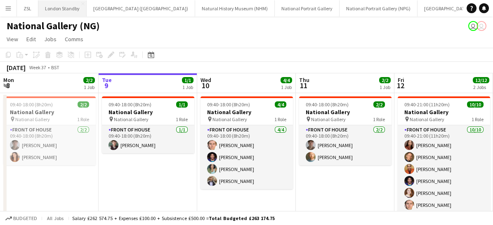
click at [71, 8] on button "London Standby Close" at bounding box center [62, 8] width 48 height 16
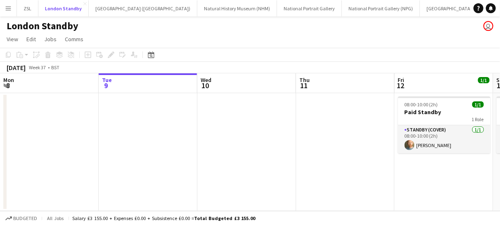
scroll to position [0, 253]
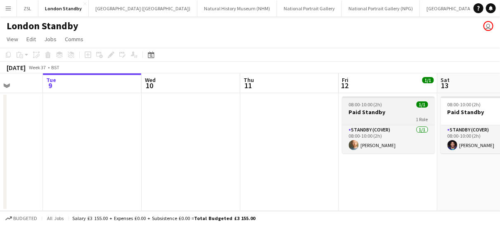
click at [379, 101] on span "08:00-10:00 (2h)" at bounding box center [365, 104] width 33 height 6
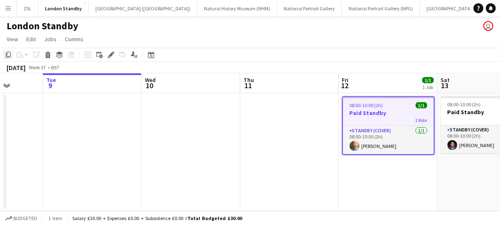
click at [6, 54] on icon "Copy" at bounding box center [8, 55] width 7 height 7
click at [160, 109] on app-date-cell at bounding box center [190, 152] width 99 height 118
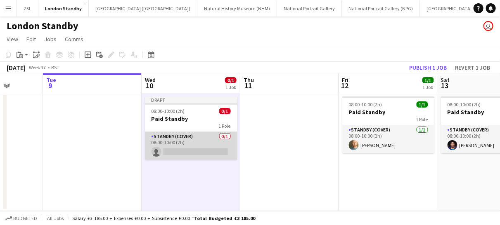
click at [198, 148] on app-card-role "Standby (cover) 0/1 08:00-10:00 (2h) single-neutral-actions" at bounding box center [191, 146] width 92 height 28
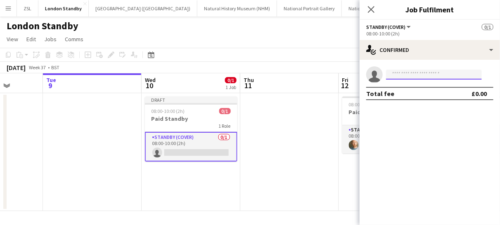
click at [413, 74] on input at bounding box center [434, 75] width 96 height 10
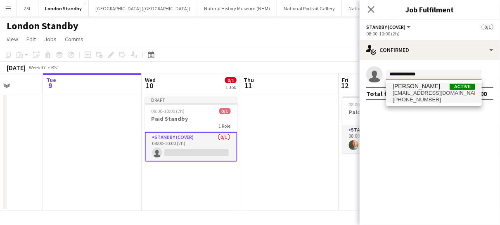
type input "**********"
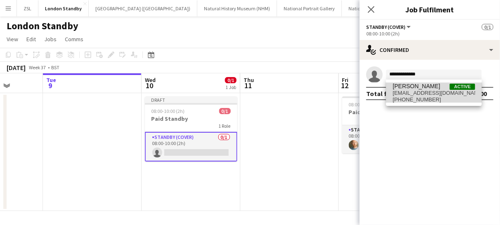
click at [412, 95] on span "[EMAIL_ADDRESS][DOMAIN_NAME]" at bounding box center [433, 93] width 82 height 7
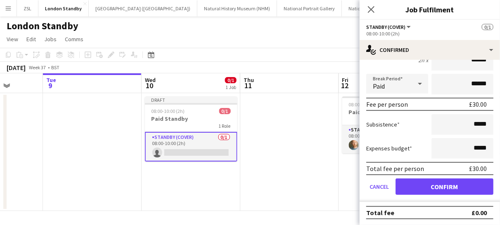
scroll to position [67, 0]
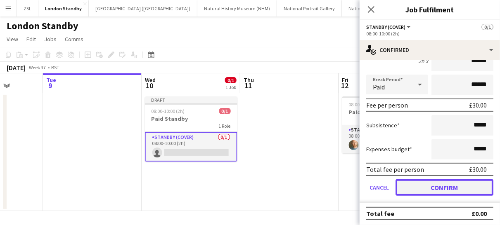
click at [417, 190] on button "Confirm" at bounding box center [444, 187] width 98 height 16
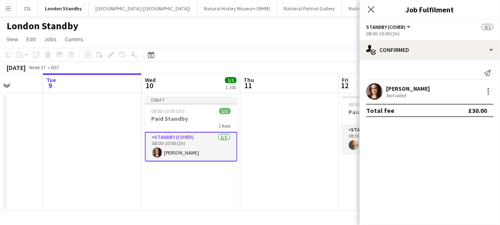
scroll to position [0, 0]
click at [372, 9] on icon "Close pop-in" at bounding box center [371, 9] width 8 height 8
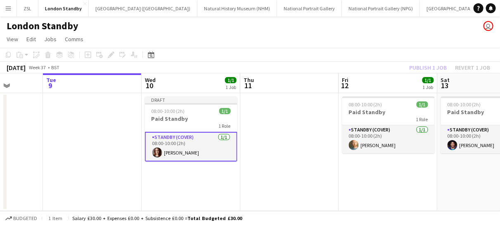
click at [210, 151] on app-card-role "Standby (cover) [DATE] 08:00-10:00 (2h) [PERSON_NAME]" at bounding box center [191, 147] width 92 height 30
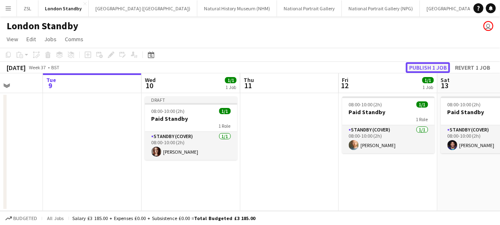
click at [422, 67] on button "Publish 1 job" at bounding box center [427, 67] width 44 height 11
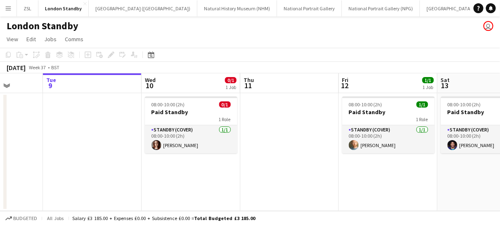
click at [10, 7] on app-icon "Menu" at bounding box center [8, 8] width 7 height 7
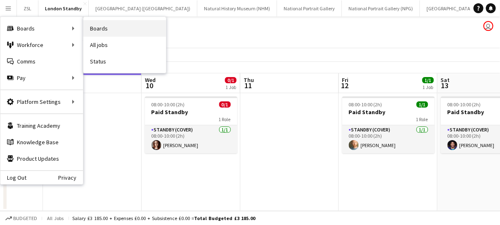
click at [112, 31] on link "Boards" at bounding box center [124, 28] width 82 height 16
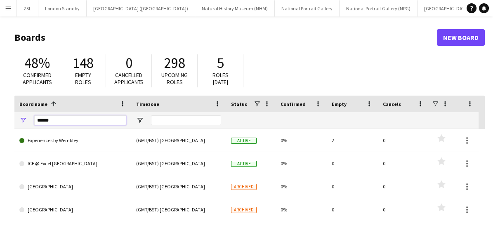
drag, startPoint x: 61, startPoint y: 116, endPoint x: 6, endPoint y: 111, distance: 56.0
click at [6, 111] on main "Boards New Board 48% Confirmed applicants 148 Empty roles 0 Cancelled applicant…" at bounding box center [246, 165] width 493 height 298
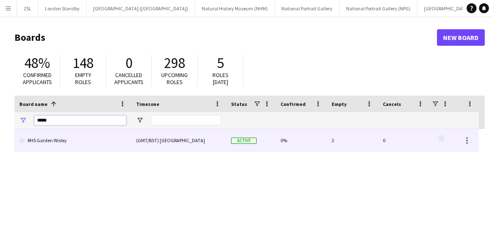
type input "*****"
click at [61, 146] on link "RHS Garden Wisley" at bounding box center [72, 140] width 107 height 23
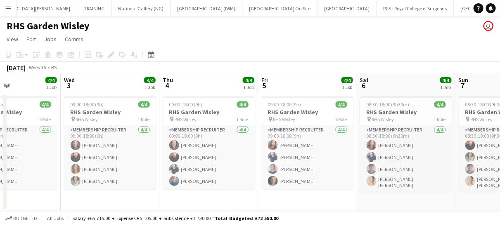
scroll to position [0, 247]
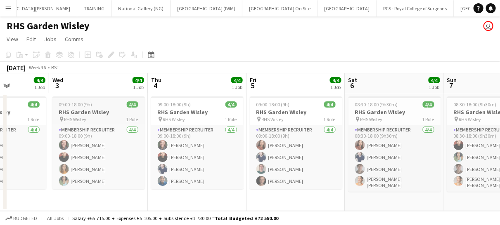
click at [111, 115] on h3 "RHS Garden Wisley" at bounding box center [98, 111] width 92 height 7
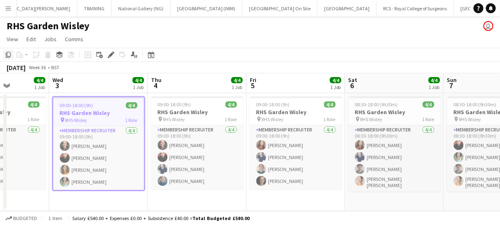
click at [7, 53] on icon "Copy" at bounding box center [8, 55] width 7 height 7
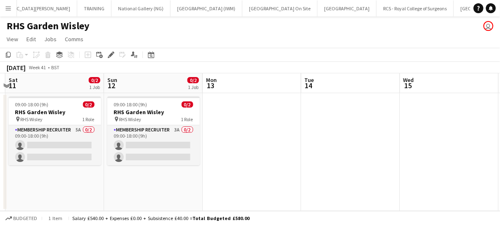
scroll to position [0, 197]
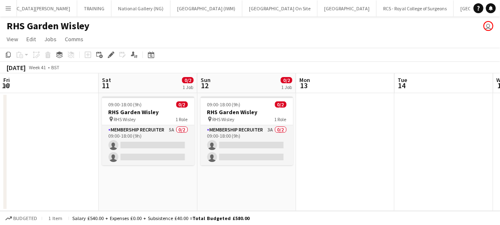
click at [173, 177] on app-date-cell "09:00-18:00 (9h) 0/2 RHS Garden Wisley pin RHS Wisley 1 Role Membership Recruit…" at bounding box center [148, 152] width 99 height 118
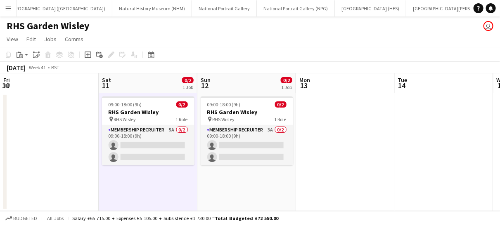
scroll to position [0, 28]
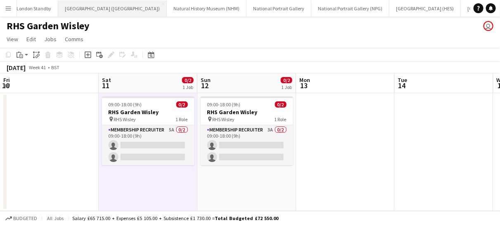
click at [87, 11] on button "[GEOGRAPHIC_DATA] (RMG) Close" at bounding box center [112, 8] width 108 height 16
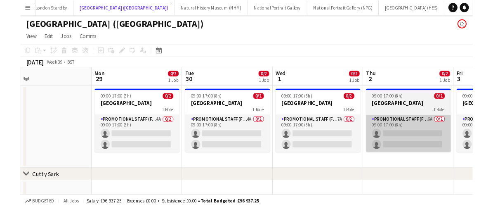
scroll to position [0, 217]
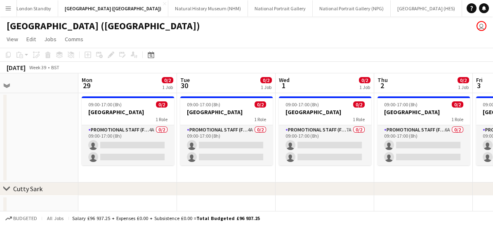
click at [115, 92] on app-board-header-date "Mon 29 0/2 1 Job" at bounding box center [127, 83] width 99 height 20
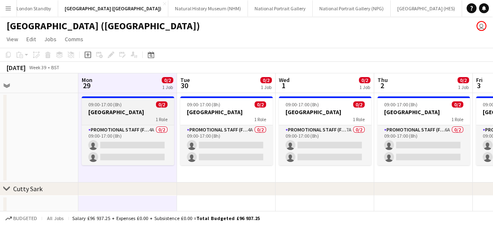
click at [137, 113] on h3 "[GEOGRAPHIC_DATA]" at bounding box center [128, 111] width 92 height 7
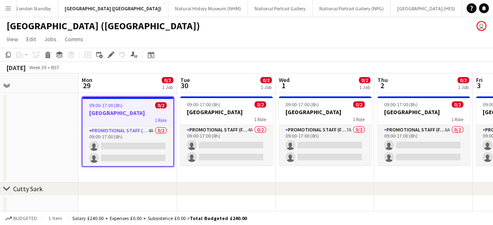
click at [137, 113] on h3 "[GEOGRAPHIC_DATA]" at bounding box center [127, 112] width 91 height 7
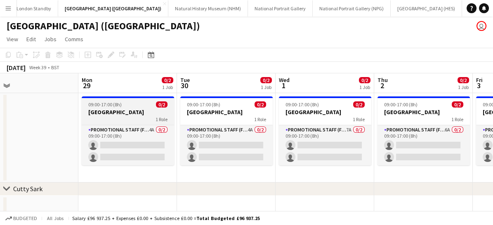
click at [137, 113] on h3 "[GEOGRAPHIC_DATA]" at bounding box center [128, 111] width 92 height 7
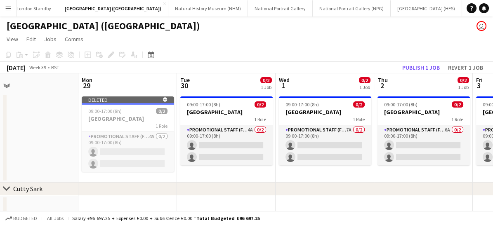
drag, startPoint x: 221, startPoint y: 105, endPoint x: 221, endPoint y: 87, distance: 18.6
click at [221, 87] on div "Fri 26 Sat 27 Sun 28 Mon 29 Tue 30 0/2 1 Job Wed 1 0/2 1 Job Thu 2 0/2 1 Job Fr…" at bounding box center [276, 146] width 986 height 147
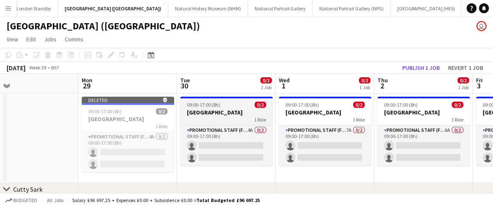
click at [203, 125] on app-job-card "09:00-17:00 (8h) 0/2 Royal Observatory 1 Role Promotional Staff (Fundraiser) 4A…" at bounding box center [226, 131] width 92 height 69
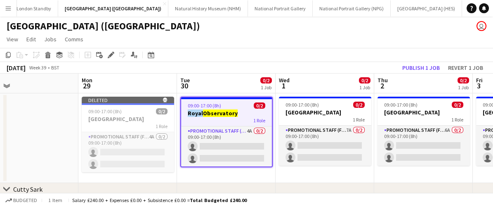
click at [243, 111] on h3 "[GEOGRAPHIC_DATA]" at bounding box center [226, 112] width 91 height 7
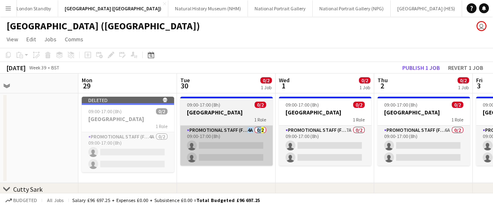
scroll to position [0, 0]
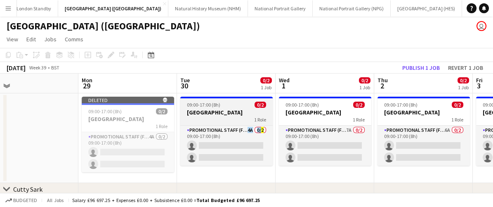
click at [232, 118] on div "1 Role" at bounding box center [226, 119] width 92 height 7
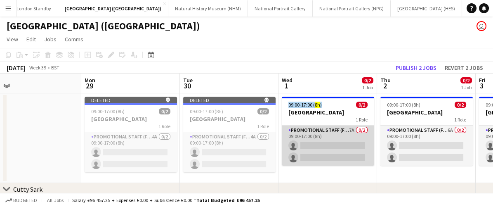
drag, startPoint x: 334, startPoint y: 148, endPoint x: 325, endPoint y: 146, distance: 9.2
click at [325, 146] on app-card-role "Promotional Staff (Fundraiser) 7A 0/2 09:00-17:00 (8h) single-neutral-actions s…" at bounding box center [328, 145] width 92 height 40
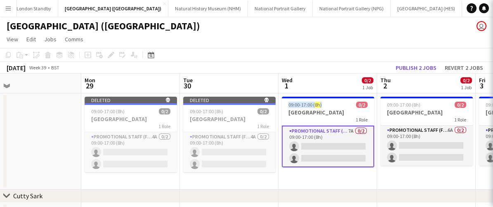
scroll to position [0, 214]
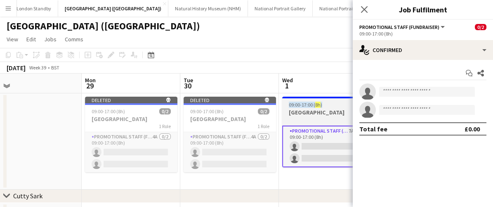
click at [330, 116] on div "1 Role" at bounding box center [328, 119] width 92 height 7
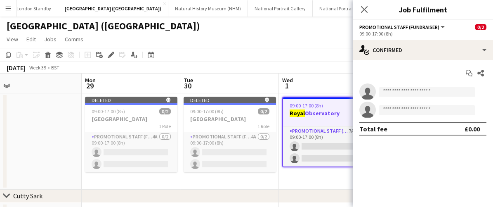
drag, startPoint x: 366, startPoint y: 8, endPoint x: 411, endPoint y: 179, distance: 176.9
click at [411, 179] on mat-expansion-panel "check Confirmed Start chat Share single-neutral-actions single-neutral-actions …" at bounding box center [423, 133] width 140 height 147
click at [316, 118] on div "1 Role" at bounding box center [328, 120] width 91 height 7
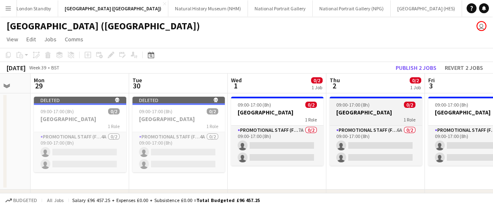
scroll to position [0, 266]
click at [374, 121] on div "1 Role" at bounding box center [375, 119] width 92 height 7
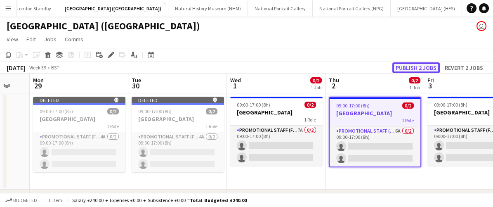
click at [415, 69] on button "Publish 2 jobs" at bounding box center [415, 67] width 47 height 11
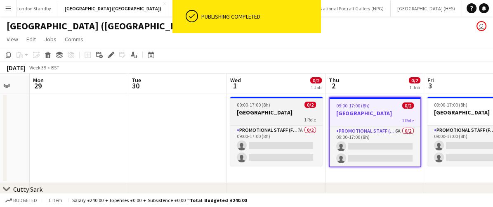
click at [283, 108] on app-job-card "09:00-17:00 (8h) 0/2 Royal Observatory 1 Role Promotional Staff (Fundraiser) 7A…" at bounding box center [276, 131] width 92 height 69
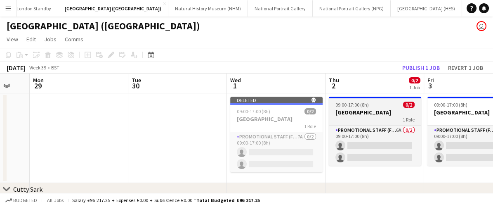
click at [358, 101] on span "09:00-17:00 (8h)" at bounding box center [351, 104] width 33 height 6
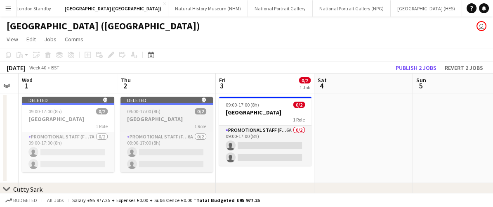
scroll to position [0, 277]
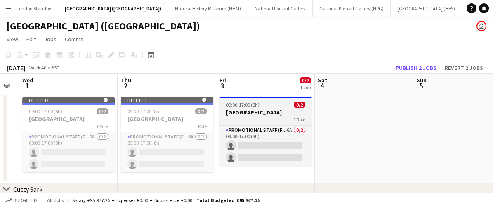
click at [254, 100] on app-job-card "09:00-17:00 (8h) 0/2 Royal Observatory 1 Role Promotional Staff (Fundraiser) 6A…" at bounding box center [265, 131] width 92 height 69
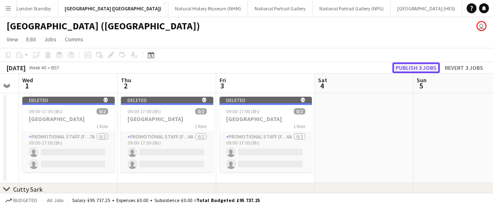
click at [412, 64] on button "Publish 3 jobs" at bounding box center [415, 67] width 47 height 11
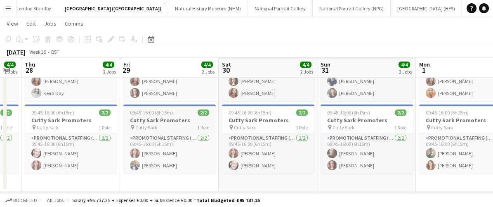
scroll to position [0, 175]
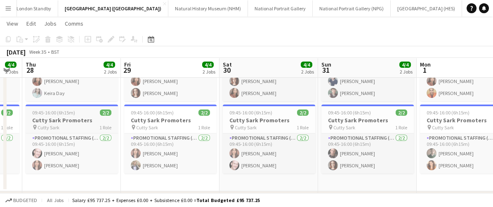
click at [68, 110] on span "09:45-16:00 (6h15m)" at bounding box center [53, 112] width 43 height 6
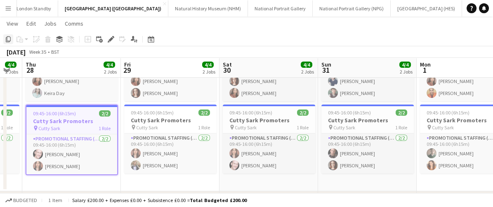
click at [8, 38] on icon "Copy" at bounding box center [8, 39] width 7 height 7
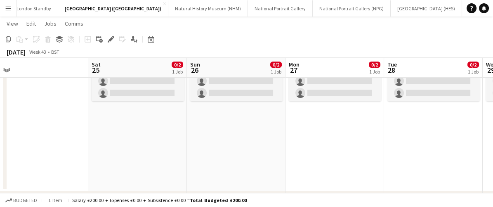
scroll to position [0, 207]
click at [161, 103] on app-date-cell "09:45-16:00 (6h15m) 0/2 Cutty Sark Promoters pin Cutty Sark 1 Role Promotional …" at bounding box center [138, 110] width 99 height 162
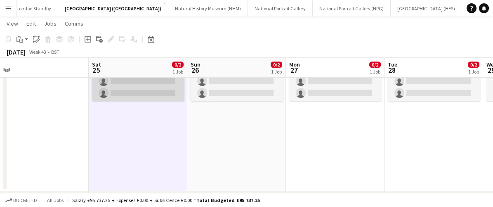
click at [151, 91] on app-card-role "Promotional Staffing (Brand Ambassadors) 3A 0/2 09:45-16:00 (6h15m) single-neut…" at bounding box center [138, 81] width 92 height 40
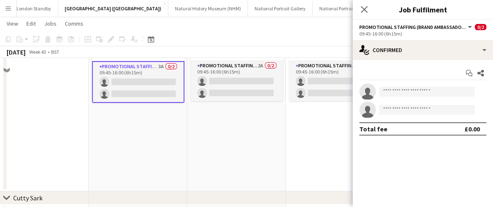
scroll to position [0, 0]
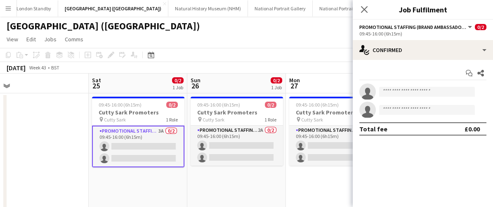
click at [162, 176] on app-date-cell "09:45-16:00 (6h15m) 0/2 Cutty Sark Promoters pin Cutty Sark 1 Role Promotional …" at bounding box center [138, 174] width 99 height 162
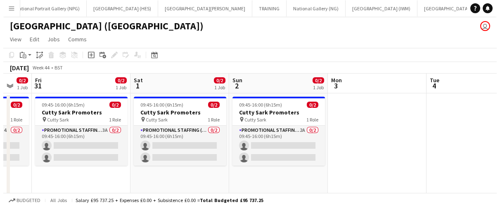
scroll to position [0, 337]
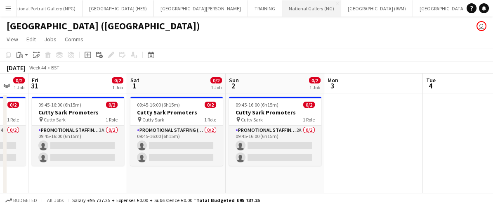
click at [282, 10] on button "National Gallery (NG) Close" at bounding box center [311, 8] width 59 height 16
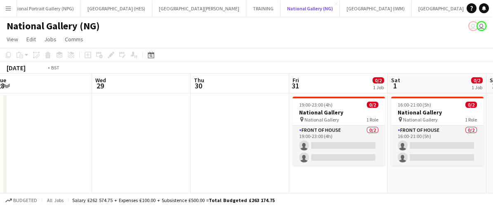
scroll to position [0, 259]
